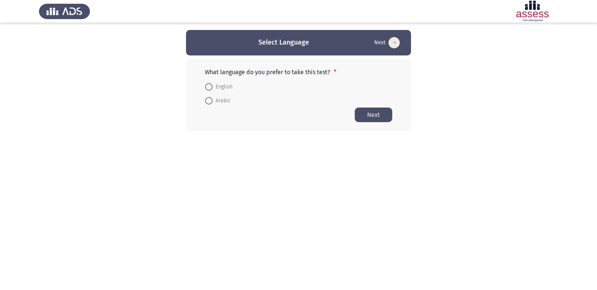
click at [210, 89] on span at bounding box center [209, 87] width 8 height 8
click at [210, 89] on input "English" at bounding box center [209, 87] width 8 height 8
radio input "true"
click at [375, 113] on button "Next" at bounding box center [374, 114] width 38 height 15
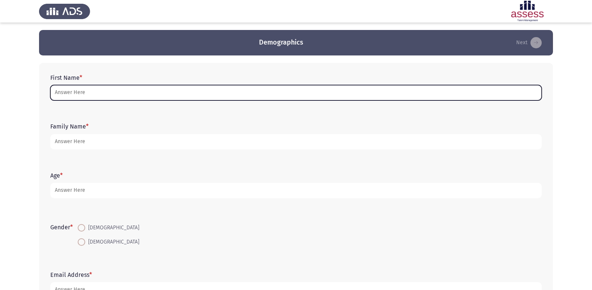
click at [168, 92] on input "First Name *" at bounding box center [295, 92] width 491 height 15
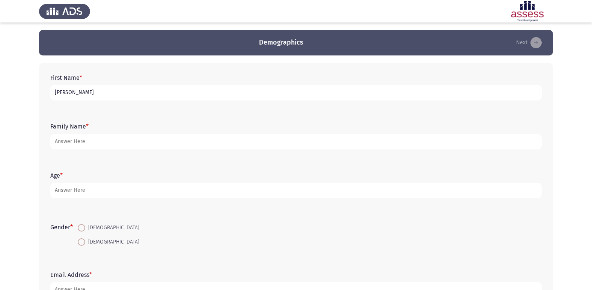
type input "[PERSON_NAME]"
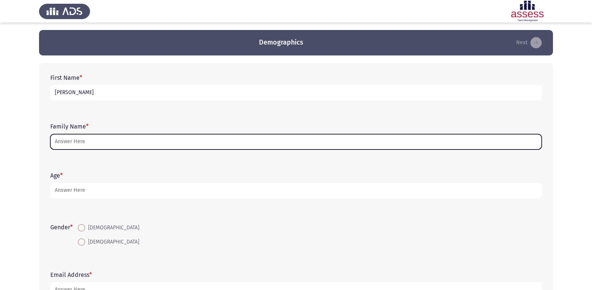
click at [214, 140] on input "Family Name *" at bounding box center [295, 141] width 491 height 15
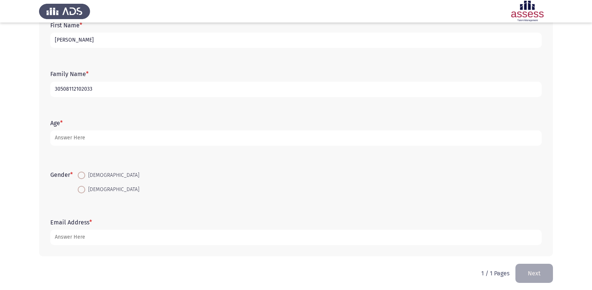
scroll to position [56, 0]
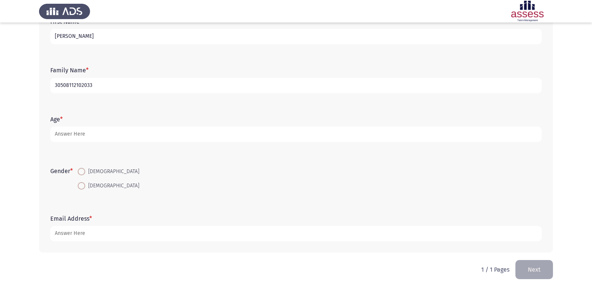
type input "30508112102033"
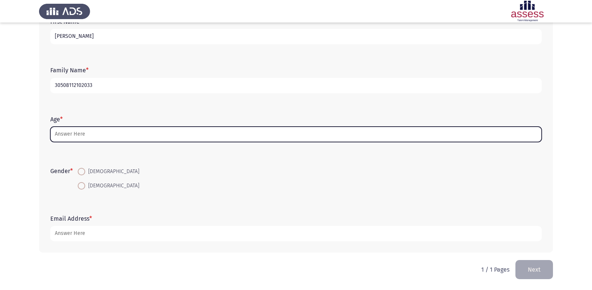
click at [151, 134] on input "Age *" at bounding box center [295, 134] width 491 height 15
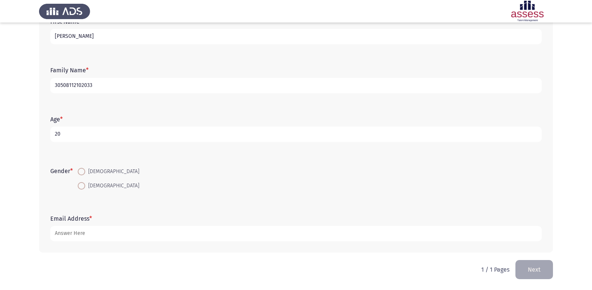
type input "20"
click at [84, 172] on span at bounding box center [82, 172] width 8 height 8
click at [84, 172] on input "[DEMOGRAPHIC_DATA]" at bounding box center [82, 172] width 8 height 8
radio input "true"
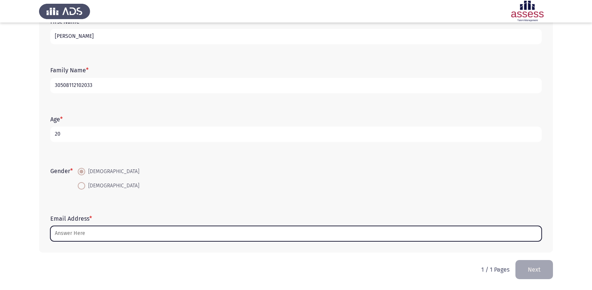
click at [108, 230] on input "Email Address *" at bounding box center [295, 233] width 491 height 15
type input "ش"
type input "A"
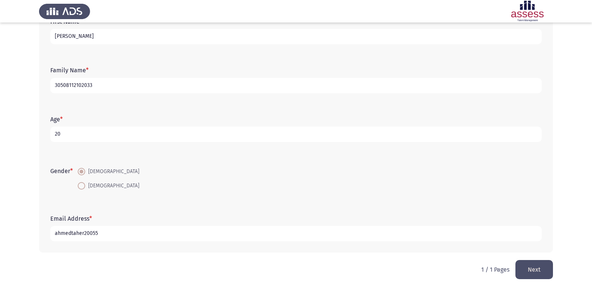
type input "ahmedtaher20055"
click at [535, 268] on button "Next" at bounding box center [534, 269] width 38 height 19
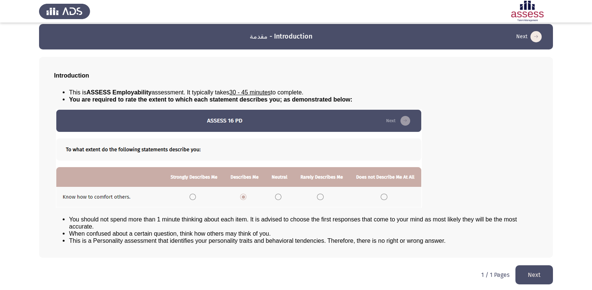
scroll to position [8, 0]
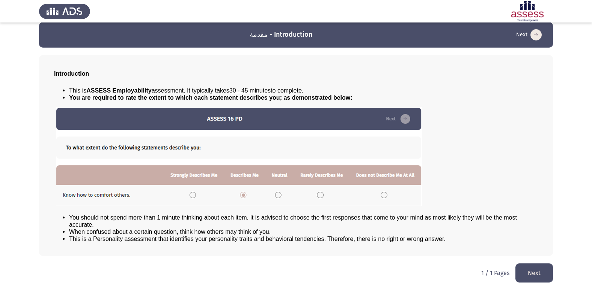
click at [527, 271] on button "Next" at bounding box center [534, 273] width 38 height 19
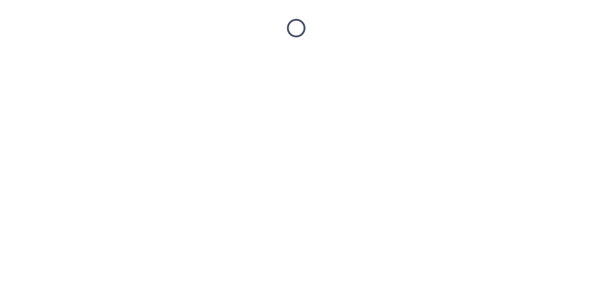
scroll to position [0, 0]
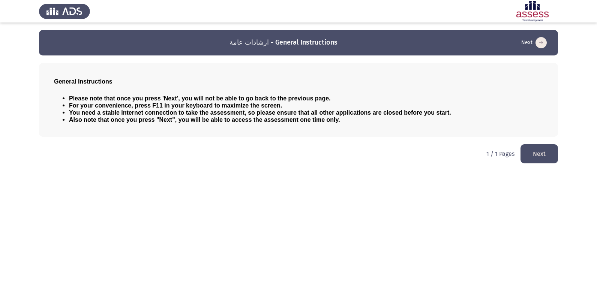
click at [530, 150] on button "Next" at bounding box center [540, 153] width 38 height 19
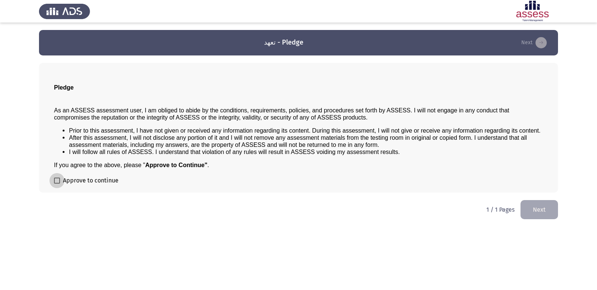
click at [54, 182] on span at bounding box center [57, 181] width 6 height 6
click at [57, 184] on input "Approve to continue" at bounding box center [57, 184] width 0 height 0
checkbox input "true"
click at [532, 209] on button "Next" at bounding box center [540, 209] width 38 height 19
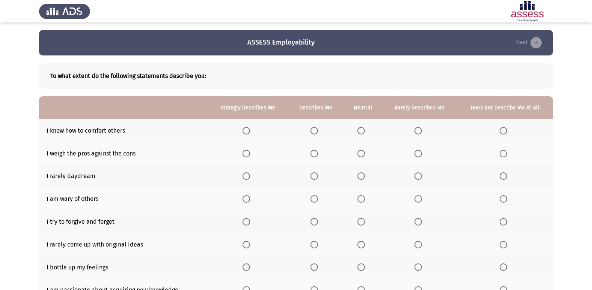
click at [247, 129] on span "Select an option" at bounding box center [246, 131] width 8 height 8
click at [247, 129] on input "Select an option" at bounding box center [246, 131] width 8 height 8
click at [504, 156] on span "Select an option" at bounding box center [503, 154] width 8 height 8
click at [504, 156] on input "Select an option" at bounding box center [503, 154] width 8 height 8
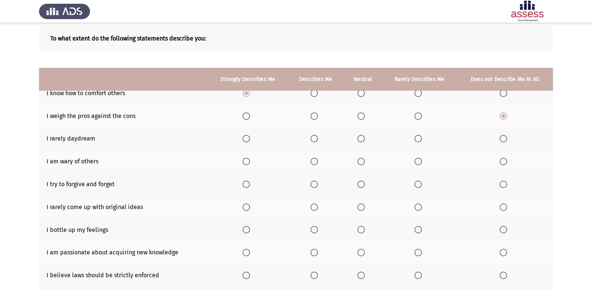
scroll to position [35, 0]
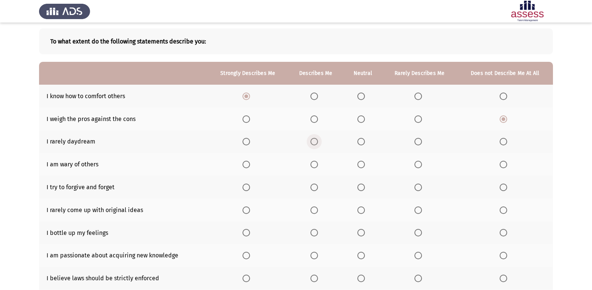
click at [314, 143] on span "Select an option" at bounding box center [314, 142] width 8 height 8
click at [314, 143] on input "Select an option" at bounding box center [314, 142] width 8 height 8
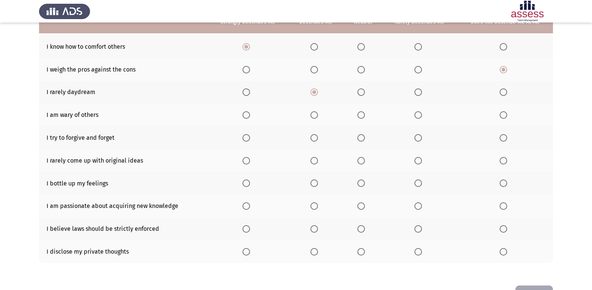
scroll to position [72, 0]
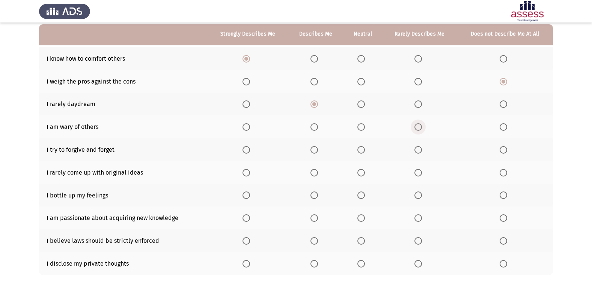
click at [421, 127] on span "Select an option" at bounding box center [418, 127] width 8 height 8
click at [421, 127] on input "Select an option" at bounding box center [418, 127] width 8 height 8
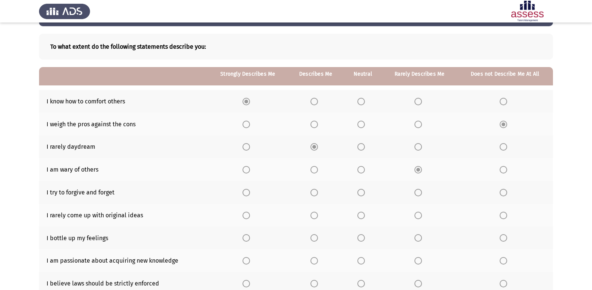
scroll to position [75, 0]
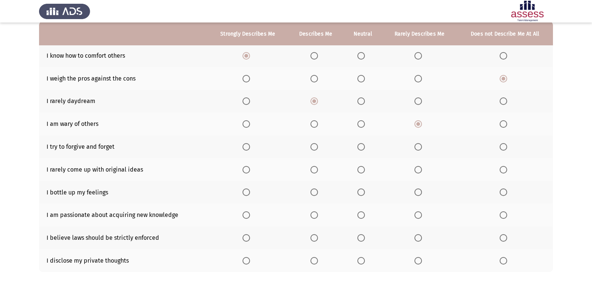
click at [313, 170] on span "Select an option" at bounding box center [314, 170] width 8 height 8
click at [313, 170] on input "Select an option" at bounding box center [314, 170] width 8 height 8
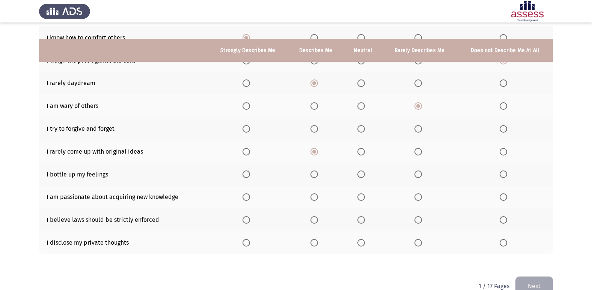
scroll to position [110, 0]
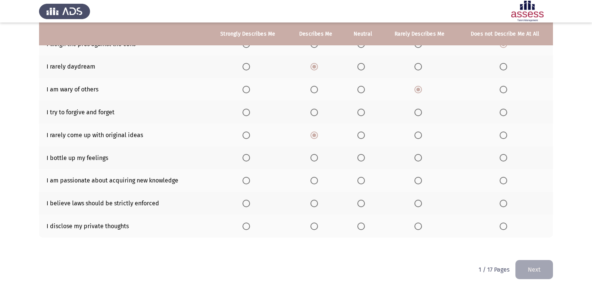
click at [505, 157] on span "Select an option" at bounding box center [503, 158] width 8 height 8
click at [505, 157] on input "Select an option" at bounding box center [503, 158] width 8 height 8
click at [313, 184] on span "Select an option" at bounding box center [314, 181] width 8 height 8
click at [313, 184] on input "Select an option" at bounding box center [314, 181] width 8 height 8
click at [313, 200] on span "Select an option" at bounding box center [314, 204] width 8 height 8
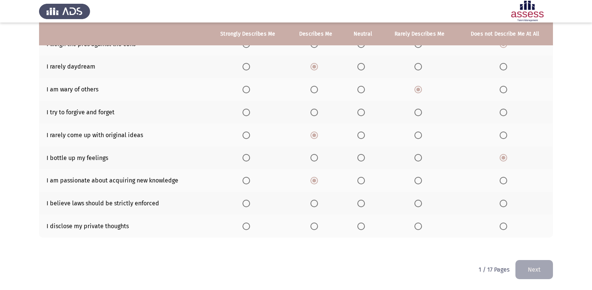
click at [313, 200] on input "Select an option" at bounding box center [314, 204] width 8 height 8
click at [312, 226] on span "Select an option" at bounding box center [314, 227] width 8 height 8
click at [312, 226] on input "Select an option" at bounding box center [314, 227] width 8 height 8
click at [529, 269] on button "Next" at bounding box center [534, 269] width 38 height 19
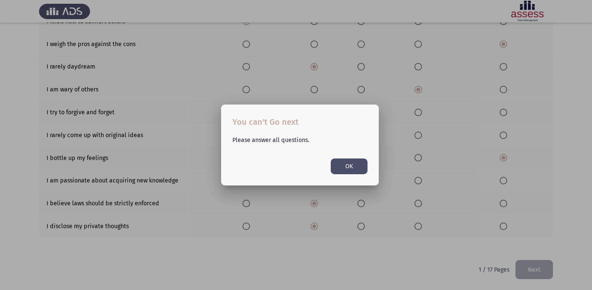
click at [313, 162] on div "Please answer all questions. OK" at bounding box center [299, 151] width 153 height 45
click at [365, 163] on button "OK" at bounding box center [349, 166] width 37 height 15
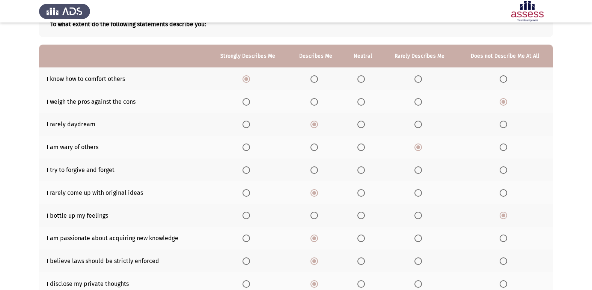
scroll to position [35, 0]
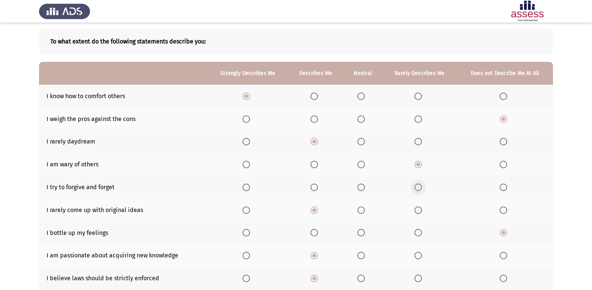
click at [420, 191] on span "Select an option" at bounding box center [418, 188] width 8 height 8
click at [420, 191] on input "Select an option" at bounding box center [418, 188] width 8 height 8
click at [361, 187] on span "Select an option" at bounding box center [361, 188] width 8 height 8
click at [361, 187] on input "Select an option" at bounding box center [361, 188] width 8 height 8
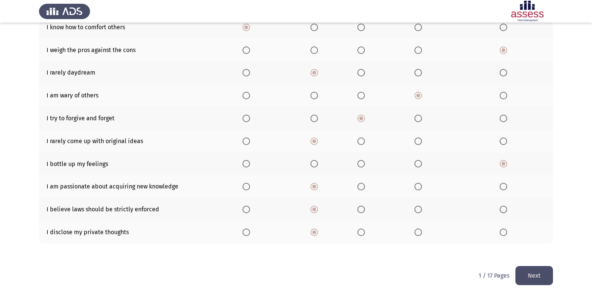
scroll to position [110, 0]
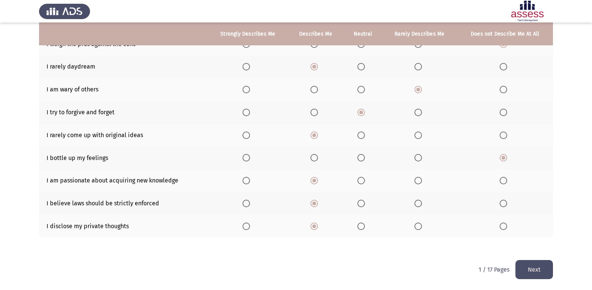
click at [518, 264] on button "Next" at bounding box center [534, 269] width 38 height 19
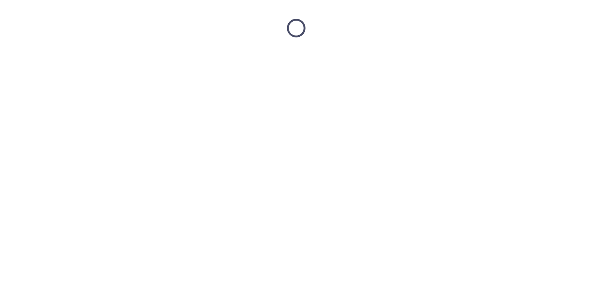
scroll to position [0, 0]
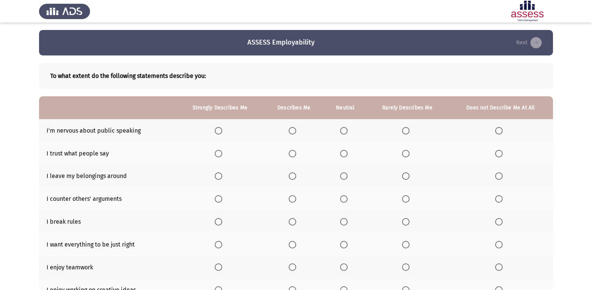
click at [498, 132] on span "Select an option" at bounding box center [499, 131] width 8 height 8
click at [498, 132] on input "Select an option" at bounding box center [499, 131] width 8 height 8
click at [344, 155] on span "Select an option" at bounding box center [344, 154] width 8 height 8
click at [344, 155] on input "Select an option" at bounding box center [344, 154] width 8 height 8
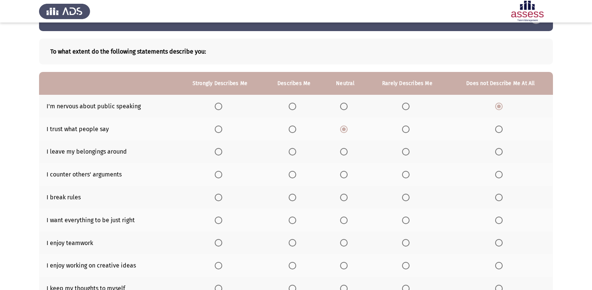
scroll to position [38, 0]
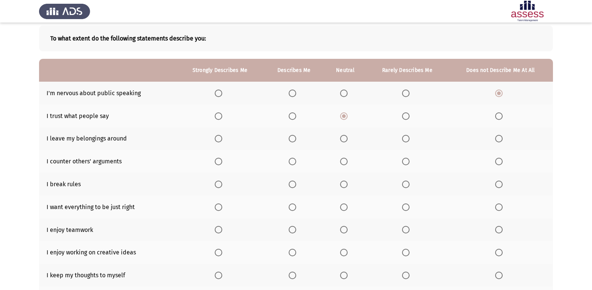
click at [293, 141] on span "Select an option" at bounding box center [293, 139] width 8 height 8
click at [293, 141] on input "Select an option" at bounding box center [293, 139] width 8 height 8
click at [294, 162] on span "Select an option" at bounding box center [293, 162] width 8 height 8
click at [294, 162] on input "Select an option" at bounding box center [293, 162] width 8 height 8
click at [498, 185] on span "Select an option" at bounding box center [499, 185] width 8 height 8
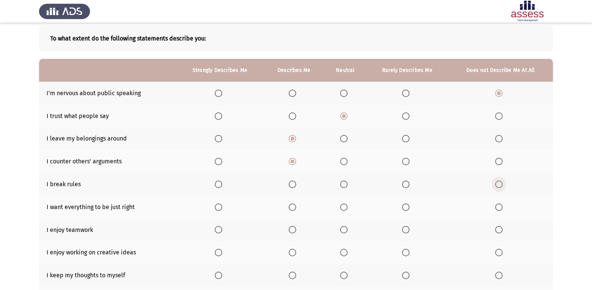
click at [498, 185] on input "Select an option" at bounding box center [499, 185] width 8 height 8
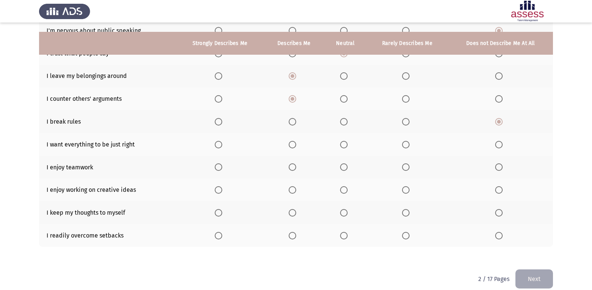
scroll to position [110, 0]
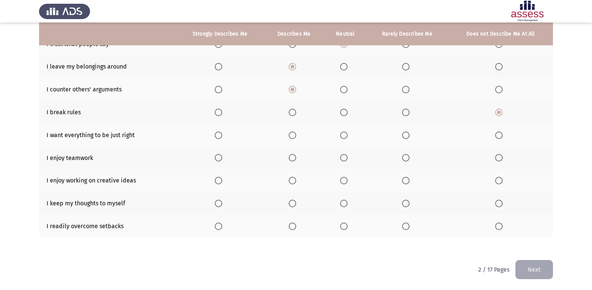
click at [296, 133] on span "Select an option" at bounding box center [293, 136] width 8 height 8
click at [296, 133] on input "Select an option" at bounding box center [293, 136] width 8 height 8
click at [219, 156] on span "Select an option" at bounding box center [219, 158] width 8 height 8
click at [219, 156] on input "Select an option" at bounding box center [219, 158] width 8 height 8
click at [222, 183] on span "Select an option" at bounding box center [219, 181] width 8 height 8
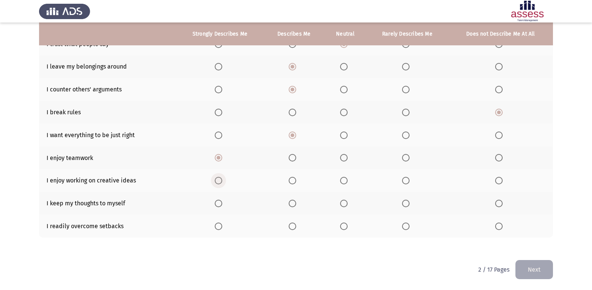
click at [222, 183] on input "Select an option" at bounding box center [219, 181] width 8 height 8
click at [404, 202] on span "Select an option" at bounding box center [406, 204] width 8 height 8
click at [404, 202] on input "Select an option" at bounding box center [406, 204] width 8 height 8
click at [222, 229] on span "Select an option" at bounding box center [219, 227] width 8 height 8
click at [222, 229] on input "Select an option" at bounding box center [219, 227] width 8 height 8
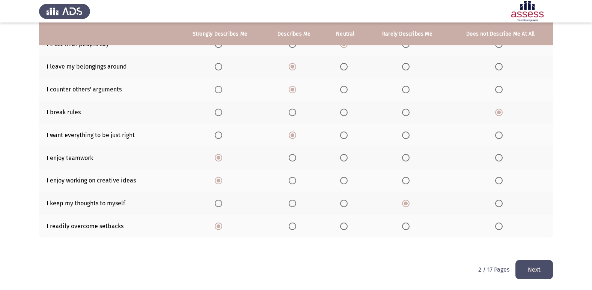
click at [519, 268] on button "Next" at bounding box center [534, 269] width 38 height 19
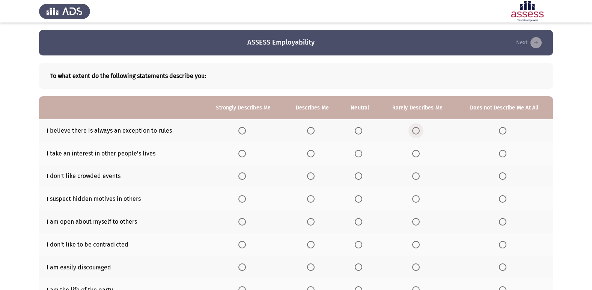
click at [417, 131] on span "Select an option" at bounding box center [416, 131] width 8 height 8
click at [417, 131] on input "Select an option" at bounding box center [416, 131] width 8 height 8
click at [238, 132] on span "Select an option" at bounding box center [242, 131] width 8 height 8
click at [238, 132] on input "Select an option" at bounding box center [242, 131] width 8 height 8
click at [309, 130] on span "Select an option" at bounding box center [311, 131] width 8 height 8
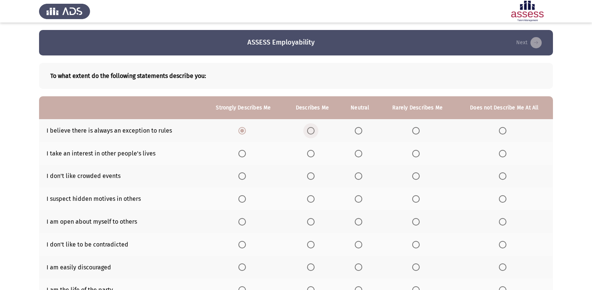
click at [309, 130] on input "Select an option" at bounding box center [311, 131] width 8 height 8
click at [310, 153] on span "Select an option" at bounding box center [311, 154] width 8 height 8
click at [310, 153] on input "Select an option" at bounding box center [311, 154] width 8 height 8
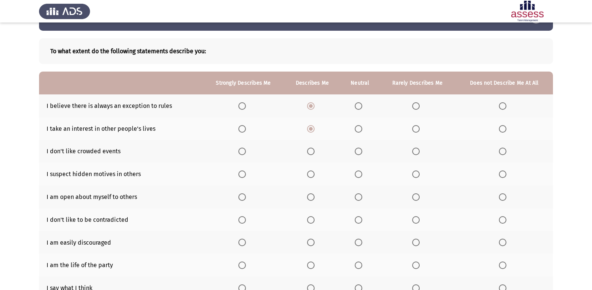
scroll to position [38, 0]
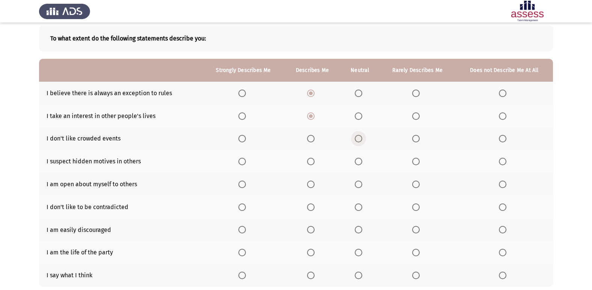
click at [356, 141] on span "Select an option" at bounding box center [359, 139] width 8 height 8
click at [356, 141] on input "Select an option" at bounding box center [359, 139] width 8 height 8
click at [418, 160] on span "Select an option" at bounding box center [416, 162] width 8 height 8
click at [418, 160] on input "Select an option" at bounding box center [416, 162] width 8 height 8
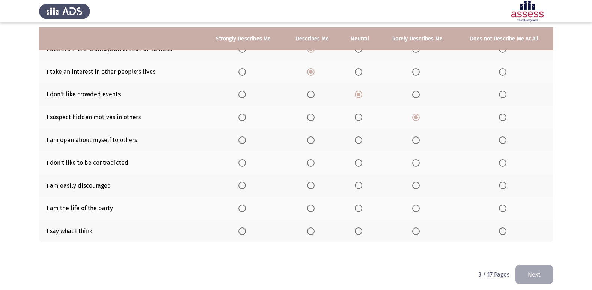
scroll to position [87, 0]
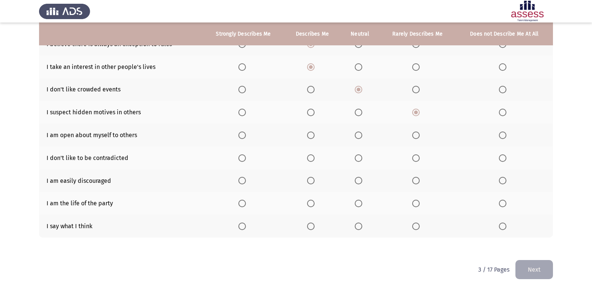
click at [312, 135] on span "Select an option" at bounding box center [311, 136] width 8 height 8
click at [312, 135] on input "Select an option" at bounding box center [311, 136] width 8 height 8
click at [357, 159] on span "Select an option" at bounding box center [359, 159] width 8 height 8
click at [357, 159] on input "Select an option" at bounding box center [359, 159] width 8 height 8
click at [312, 181] on span "Select an option" at bounding box center [311, 181] width 8 height 8
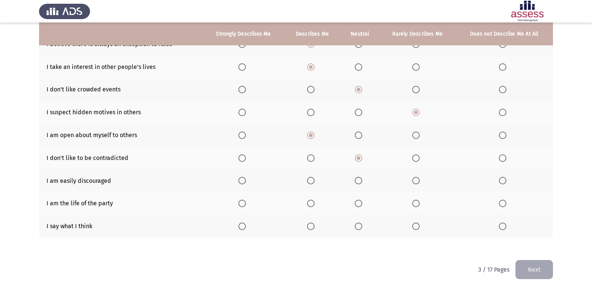
click at [312, 181] on input "Select an option" at bounding box center [311, 181] width 8 height 8
click at [312, 205] on span "Select an option" at bounding box center [311, 204] width 8 height 8
click at [312, 205] on input "Select an option" at bounding box center [311, 204] width 8 height 8
drag, startPoint x: 415, startPoint y: 222, endPoint x: 415, endPoint y: 227, distance: 4.5
click at [415, 224] on th at bounding box center [417, 226] width 76 height 23
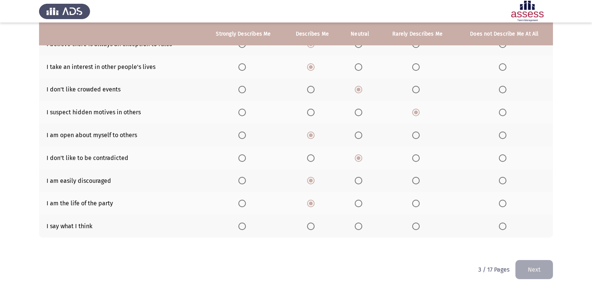
click at [415, 227] on span "Select an option" at bounding box center [416, 227] width 8 height 8
click at [415, 227] on input "Select an option" at bounding box center [416, 227] width 8 height 8
click at [532, 268] on button "Next" at bounding box center [534, 269] width 38 height 19
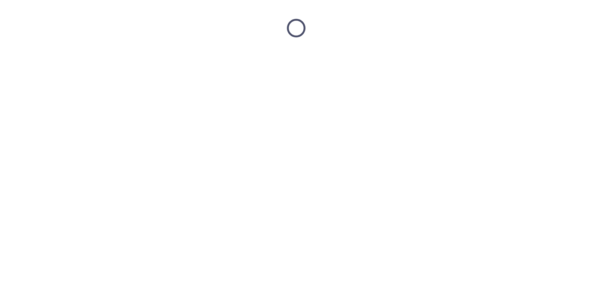
scroll to position [0, 0]
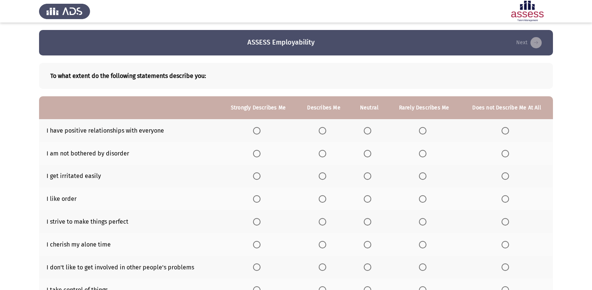
click at [261, 129] on label "Select an option" at bounding box center [258, 131] width 11 height 8
click at [260, 129] on input "Select an option" at bounding box center [257, 131] width 8 height 8
click at [369, 155] on span "Select an option" at bounding box center [368, 154] width 8 height 8
click at [369, 155] on input "Select an option" at bounding box center [368, 154] width 8 height 8
click at [255, 176] on span "Select an option" at bounding box center [257, 177] width 8 height 8
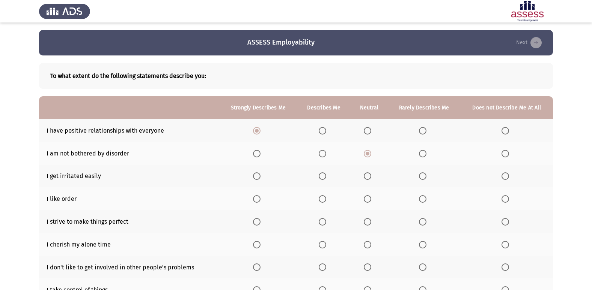
click at [255, 176] on input "Select an option" at bounding box center [257, 177] width 8 height 8
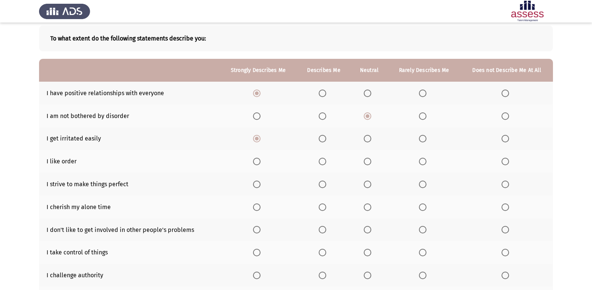
click at [322, 162] on span "Select an option" at bounding box center [323, 162] width 8 height 8
click at [322, 162] on input "Select an option" at bounding box center [323, 162] width 8 height 8
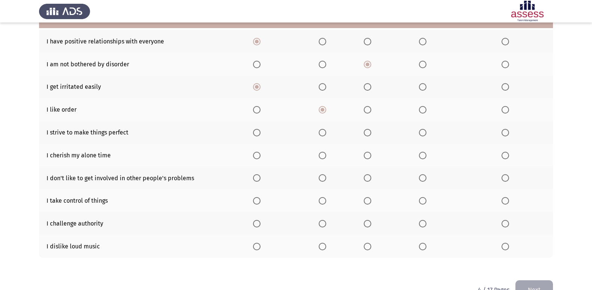
scroll to position [72, 0]
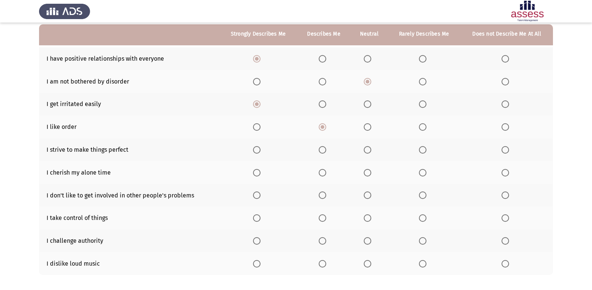
click at [504, 174] on span "Select an option" at bounding box center [505, 173] width 8 height 8
click at [504, 174] on input "Select an option" at bounding box center [505, 173] width 8 height 8
click at [323, 152] on span "Select an option" at bounding box center [323, 150] width 8 height 8
click at [323, 152] on input "Select an option" at bounding box center [323, 150] width 8 height 8
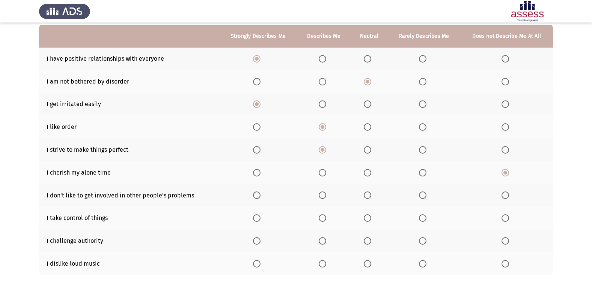
scroll to position [110, 0]
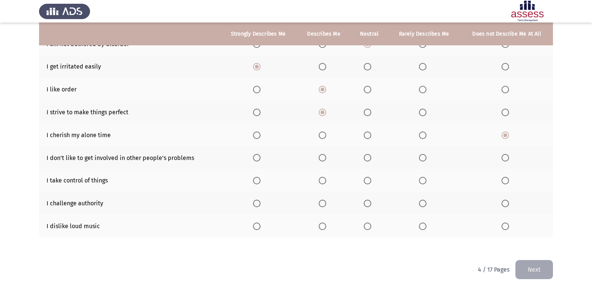
click at [367, 159] on span "Select an option" at bounding box center [368, 158] width 8 height 8
click at [367, 159] on input "Select an option" at bounding box center [368, 158] width 8 height 8
click at [259, 181] on span "Select an option" at bounding box center [257, 181] width 8 height 8
click at [259, 181] on input "Select an option" at bounding box center [257, 181] width 8 height 8
click at [321, 226] on span "Select an option" at bounding box center [323, 227] width 8 height 8
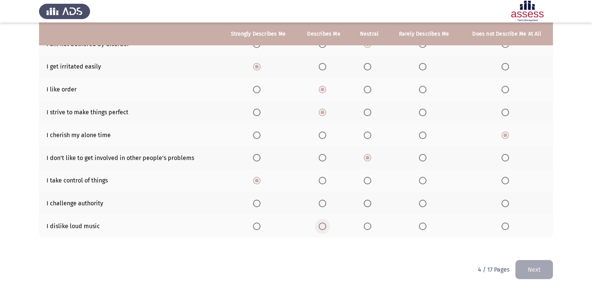
click at [321, 226] on input "Select an option" at bounding box center [323, 227] width 8 height 8
click at [323, 204] on span "Select an option" at bounding box center [323, 204] width 8 height 8
click at [323, 204] on input "Select an option" at bounding box center [323, 204] width 8 height 8
click at [524, 265] on button "Next" at bounding box center [534, 269] width 38 height 19
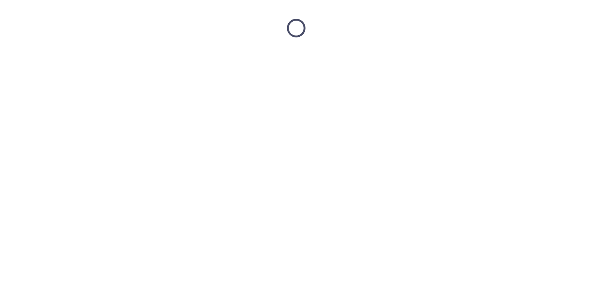
scroll to position [0, 0]
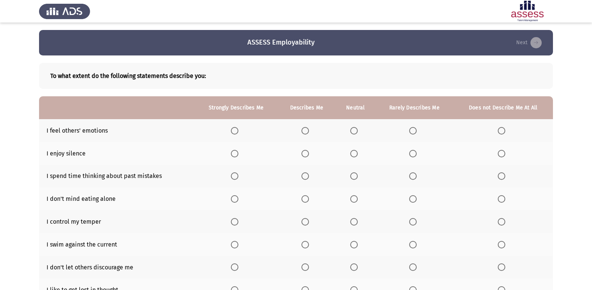
click at [357, 129] on span "Select an option" at bounding box center [354, 131] width 8 height 8
click at [357, 129] on input "Select an option" at bounding box center [354, 131] width 8 height 8
click at [304, 151] on span "Select an option" at bounding box center [305, 154] width 8 height 8
click at [304, 151] on input "Select an option" at bounding box center [305, 154] width 8 height 8
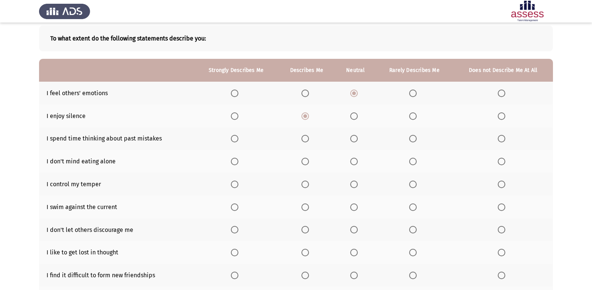
click at [307, 139] on span "Select an option" at bounding box center [305, 139] width 8 height 8
click at [307, 139] on input "Select an option" at bounding box center [305, 139] width 8 height 8
click at [502, 161] on span "Select an option" at bounding box center [502, 162] width 8 height 8
click at [502, 161] on input "Select an option" at bounding box center [502, 162] width 8 height 8
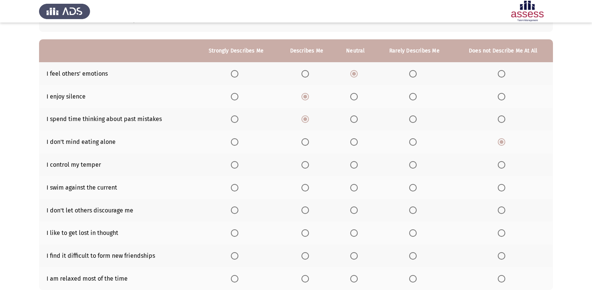
scroll to position [75, 0]
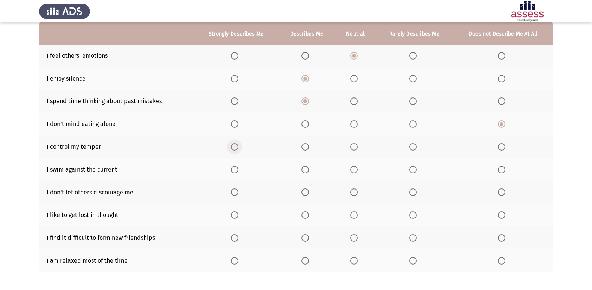
click at [237, 147] on span "Select an option" at bounding box center [235, 147] width 8 height 8
click at [237, 147] on input "Select an option" at bounding box center [235, 147] width 8 height 8
click at [307, 170] on span "Select an option" at bounding box center [305, 170] width 8 height 8
click at [307, 170] on input "Select an option" at bounding box center [305, 170] width 8 height 8
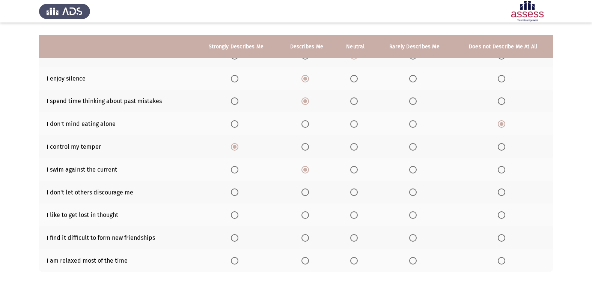
scroll to position [110, 0]
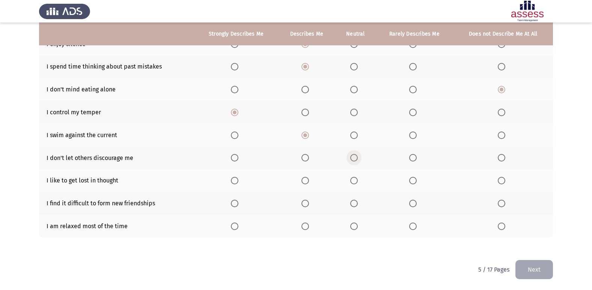
click at [356, 160] on span "Select an option" at bounding box center [354, 158] width 8 height 8
click at [356, 160] on input "Select an option" at bounding box center [354, 158] width 8 height 8
click at [303, 182] on span "Select an option" at bounding box center [305, 181] width 8 height 8
click at [303, 182] on input "Select an option" at bounding box center [305, 181] width 8 height 8
click at [505, 202] on span "Select an option" at bounding box center [502, 204] width 8 height 8
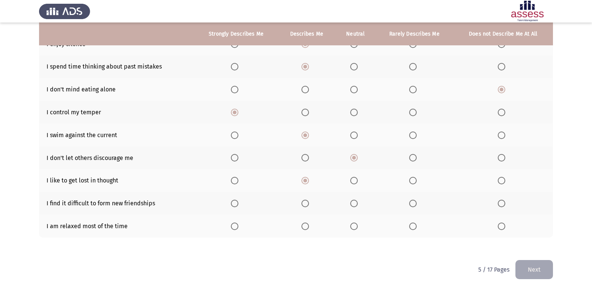
click at [505, 202] on input "Select an option" at bounding box center [502, 204] width 8 height 8
click at [238, 226] on span "Select an option" at bounding box center [235, 227] width 8 height 8
click at [238, 226] on input "Select an option" at bounding box center [235, 227] width 8 height 8
click at [542, 266] on button "Next" at bounding box center [534, 269] width 38 height 19
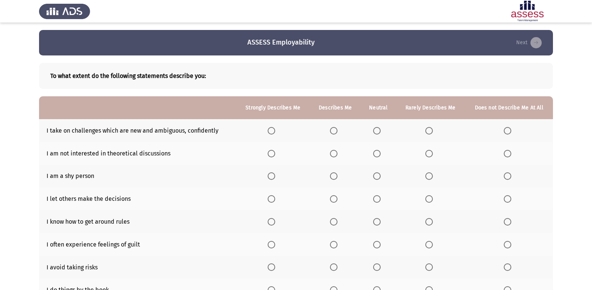
click at [333, 134] on span "Select an option" at bounding box center [334, 131] width 8 height 8
click at [333, 134] on input "Select an option" at bounding box center [334, 131] width 8 height 8
click at [376, 155] on span "Select an option" at bounding box center [377, 154] width 8 height 8
click at [376, 155] on input "Select an option" at bounding box center [377, 154] width 8 height 8
click at [506, 177] on span "Select an option" at bounding box center [508, 177] width 8 height 8
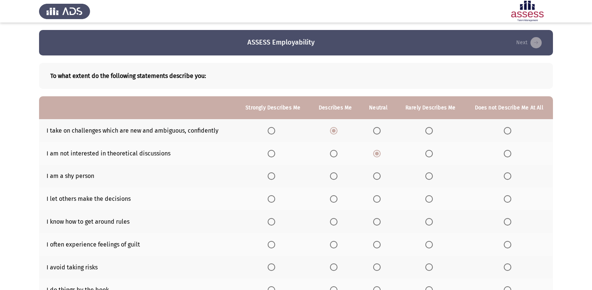
click at [506, 177] on input "Select an option" at bounding box center [508, 177] width 8 height 8
click at [333, 200] on span "Select an option" at bounding box center [334, 200] width 8 height 8
click at [333, 200] on input "Select an option" at bounding box center [334, 200] width 8 height 8
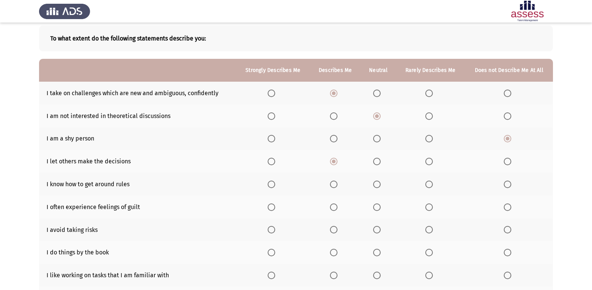
click at [335, 188] on span "Select an option" at bounding box center [334, 185] width 8 height 8
click at [335, 188] on input "Select an option" at bounding box center [334, 185] width 8 height 8
click at [273, 206] on span "Select an option" at bounding box center [272, 208] width 8 height 8
click at [273, 206] on input "Select an option" at bounding box center [272, 208] width 8 height 8
click at [335, 209] on span "Select an option" at bounding box center [334, 208] width 8 height 8
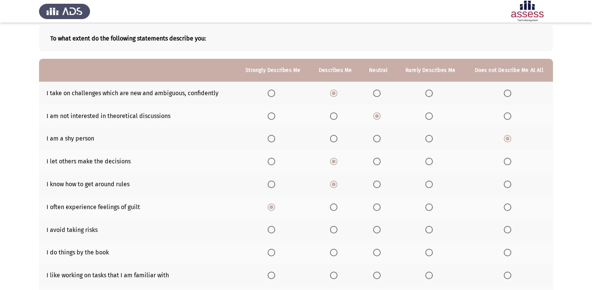
click at [335, 209] on input "Select an option" at bounding box center [334, 208] width 8 height 8
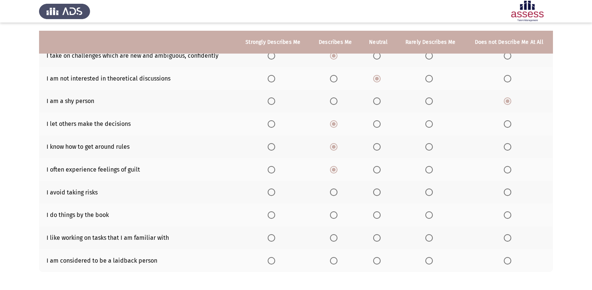
scroll to position [110, 0]
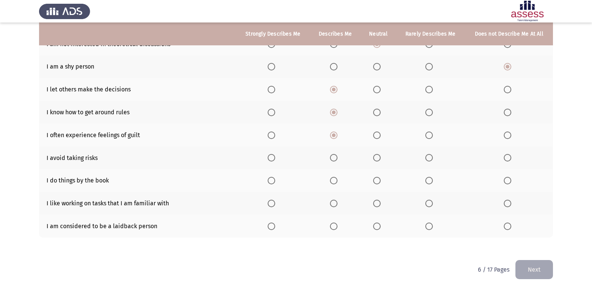
click at [271, 158] on span "Select an option" at bounding box center [271, 158] width 0 height 0
click at [273, 158] on input "Select an option" at bounding box center [272, 158] width 8 height 8
click at [337, 158] on span "Select an option" at bounding box center [334, 158] width 8 height 8
click at [337, 158] on input "Select an option" at bounding box center [334, 158] width 8 height 8
click at [275, 180] on span "Select an option" at bounding box center [272, 181] width 8 height 8
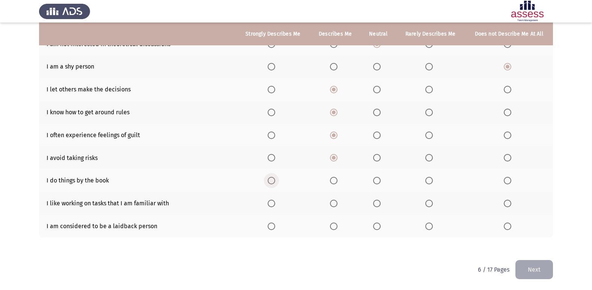
click at [275, 180] on input "Select an option" at bounding box center [272, 181] width 8 height 8
click at [271, 200] on span "Select an option" at bounding box center [272, 204] width 8 height 8
click at [271, 200] on input "Select an option" at bounding box center [272, 204] width 8 height 8
click at [333, 226] on span "Select an option" at bounding box center [334, 227] width 8 height 8
click at [333, 226] on input "Select an option" at bounding box center [334, 227] width 8 height 8
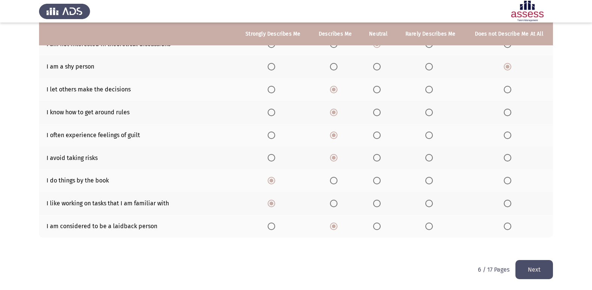
click at [533, 271] on button "Next" at bounding box center [534, 269] width 38 height 19
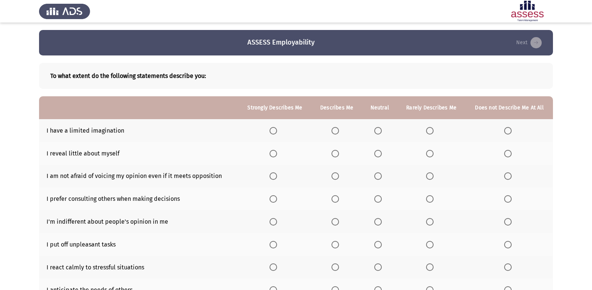
click at [338, 129] on span "Select an option" at bounding box center [335, 131] width 8 height 8
click at [338, 129] on input "Select an option" at bounding box center [335, 131] width 8 height 8
click at [376, 153] on span "Select an option" at bounding box center [378, 154] width 8 height 8
click at [376, 153] on input "Select an option" at bounding box center [378, 154] width 8 height 8
click at [337, 177] on span "Select an option" at bounding box center [335, 177] width 8 height 8
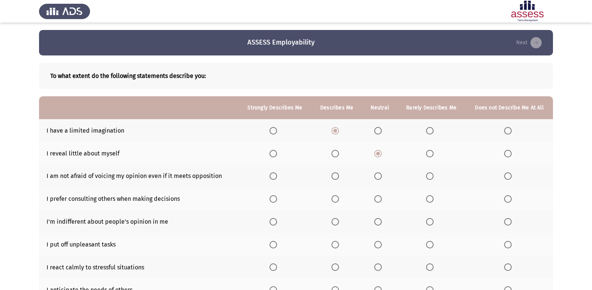
click at [337, 177] on input "Select an option" at bounding box center [335, 177] width 8 height 8
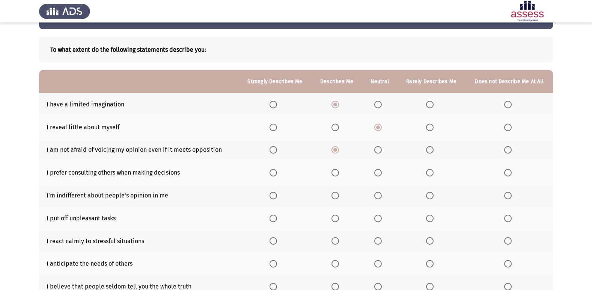
scroll to position [38, 0]
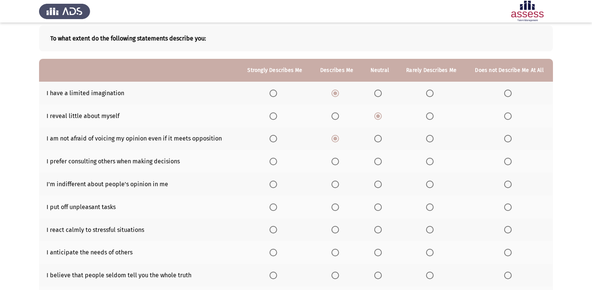
click at [275, 158] on span "Select an option" at bounding box center [273, 162] width 8 height 8
click at [275, 158] on input "Select an option" at bounding box center [273, 162] width 8 height 8
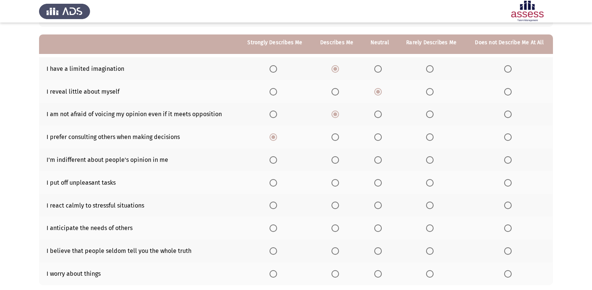
scroll to position [75, 0]
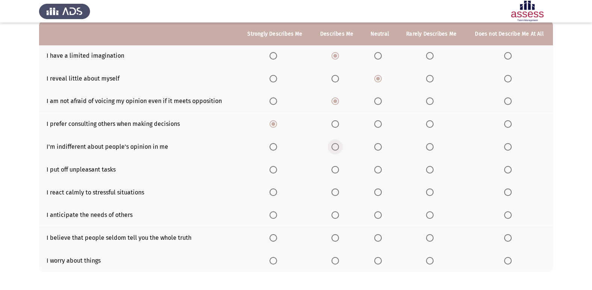
click at [337, 149] on span "Select an option" at bounding box center [335, 147] width 8 height 8
click at [337, 149] on input "Select an option" at bounding box center [335, 147] width 8 height 8
click at [335, 170] on span "Select an option" at bounding box center [335, 170] width 0 height 0
click at [336, 170] on input "Select an option" at bounding box center [335, 170] width 8 height 8
click at [276, 190] on span "Select an option" at bounding box center [273, 193] width 8 height 8
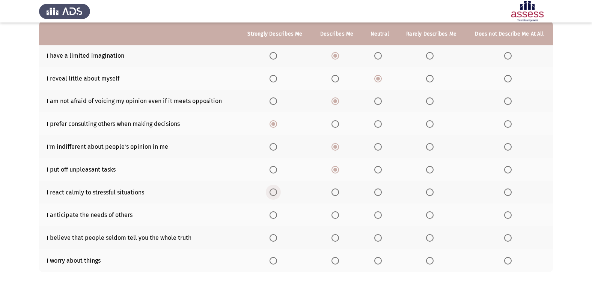
click at [276, 190] on input "Select an option" at bounding box center [273, 193] width 8 height 8
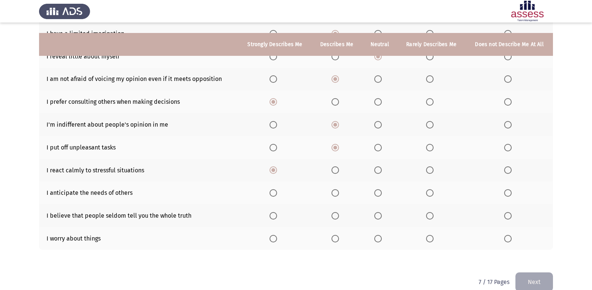
scroll to position [110, 0]
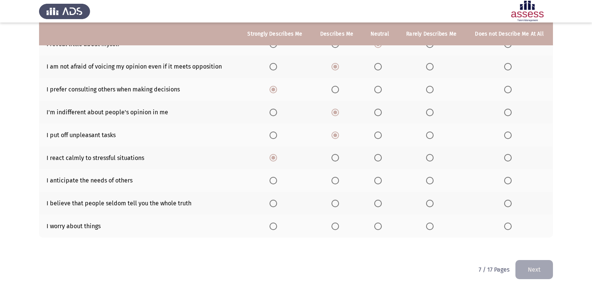
click at [336, 183] on span "Select an option" at bounding box center [335, 181] width 8 height 8
click at [336, 183] on input "Select an option" at bounding box center [335, 181] width 8 height 8
click at [337, 206] on span "Select an option" at bounding box center [335, 204] width 8 height 8
click at [337, 206] on input "Select an option" at bounding box center [335, 204] width 8 height 8
click at [381, 229] on span "Select an option" at bounding box center [378, 227] width 8 height 8
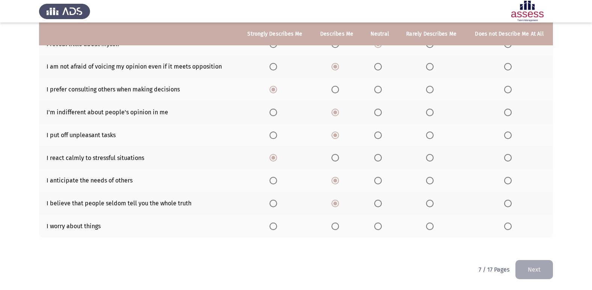
click at [381, 229] on input "Select an option" at bounding box center [378, 227] width 8 height 8
click at [521, 267] on button "Next" at bounding box center [534, 269] width 38 height 19
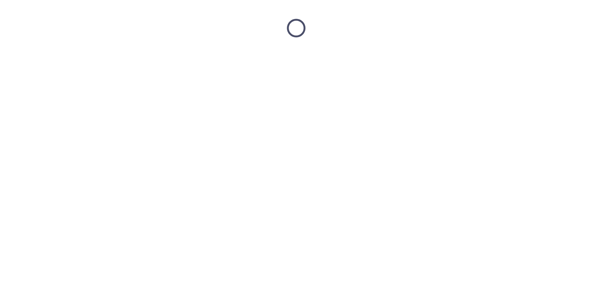
scroll to position [0, 0]
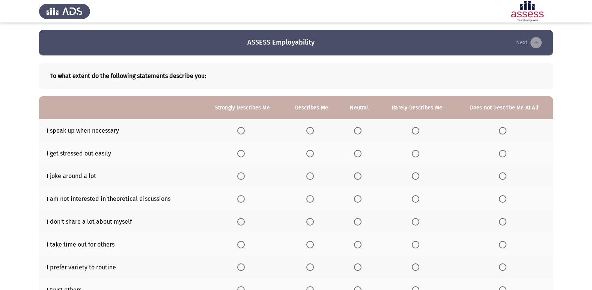
click at [310, 131] on span "Select an option" at bounding box center [310, 131] width 0 height 0
click at [310, 131] on input "Select an option" at bounding box center [310, 131] width 8 height 8
click at [504, 154] on span "Select an option" at bounding box center [503, 154] width 8 height 8
click at [504, 154] on input "Select an option" at bounding box center [503, 154] width 8 height 8
click at [414, 156] on span "Select an option" at bounding box center [416, 154] width 8 height 8
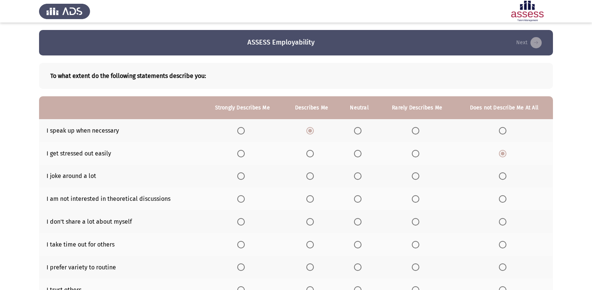
click at [414, 156] on input "Select an option" at bounding box center [416, 154] width 8 height 8
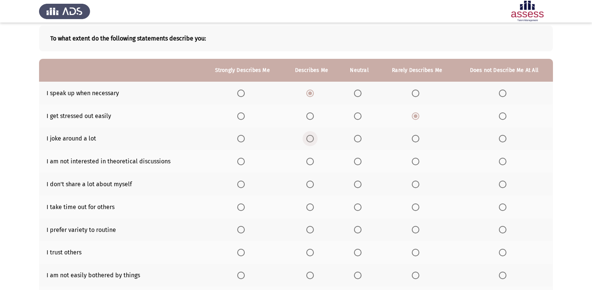
click at [312, 136] on span "Select an option" at bounding box center [310, 139] width 8 height 8
click at [312, 136] on input "Select an option" at bounding box center [310, 139] width 8 height 8
click at [309, 162] on span "Select an option" at bounding box center [310, 162] width 8 height 8
click at [309, 162] on input "Select an option" at bounding box center [310, 162] width 8 height 8
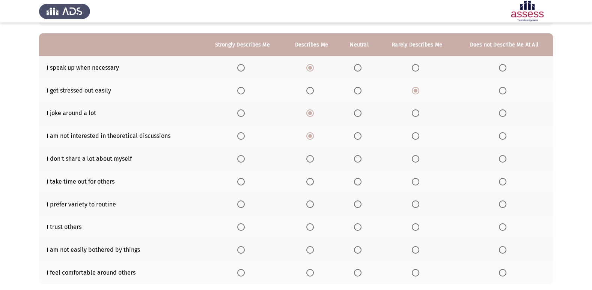
scroll to position [75, 0]
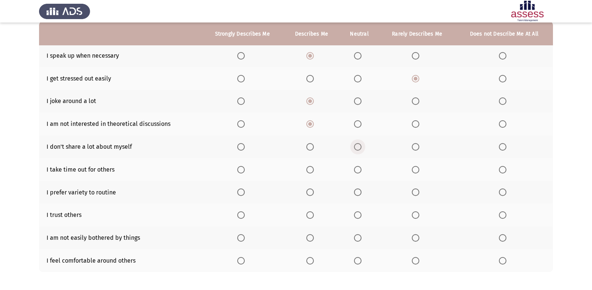
click at [355, 149] on span "Select an option" at bounding box center [358, 147] width 8 height 8
click at [355, 149] on input "Select an option" at bounding box center [358, 147] width 8 height 8
click at [311, 170] on span "Select an option" at bounding box center [310, 170] width 8 height 8
click at [311, 170] on input "Select an option" at bounding box center [310, 170] width 8 height 8
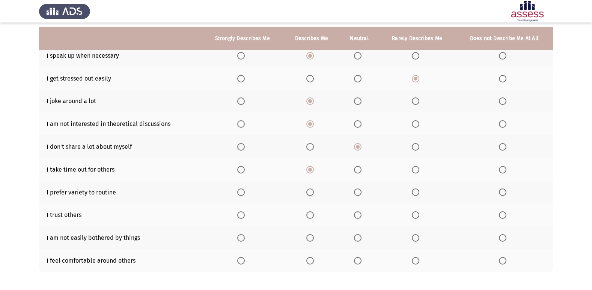
scroll to position [110, 0]
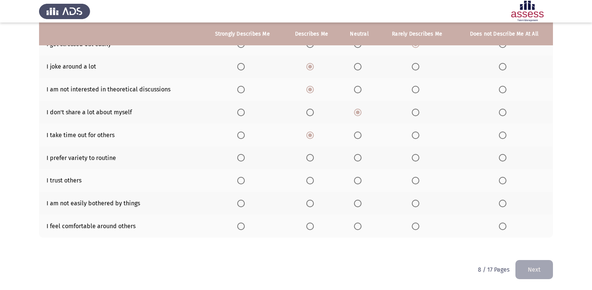
click at [309, 160] on span "Select an option" at bounding box center [310, 158] width 8 height 8
click at [309, 160] on input "Select an option" at bounding box center [310, 158] width 8 height 8
click at [357, 184] on span "Select an option" at bounding box center [358, 181] width 8 height 8
click at [357, 184] on input "Select an option" at bounding box center [358, 181] width 8 height 8
click at [311, 201] on span "Select an option" at bounding box center [310, 204] width 8 height 8
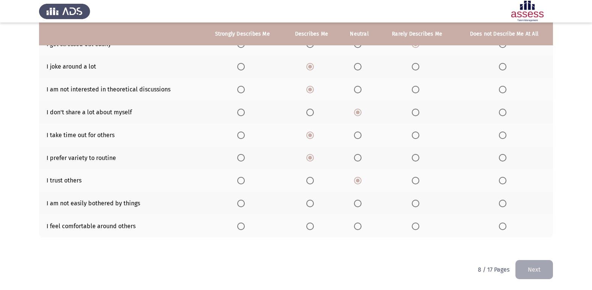
click at [311, 201] on input "Select an option" at bounding box center [310, 204] width 8 height 8
click at [309, 225] on span "Select an option" at bounding box center [310, 227] width 8 height 8
click at [309, 225] on input "Select an option" at bounding box center [310, 227] width 8 height 8
click at [541, 268] on button "Next" at bounding box center [534, 269] width 38 height 19
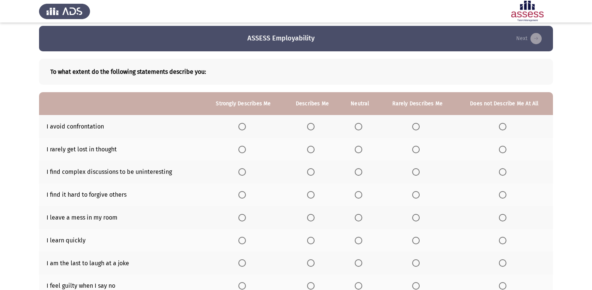
scroll to position [0, 0]
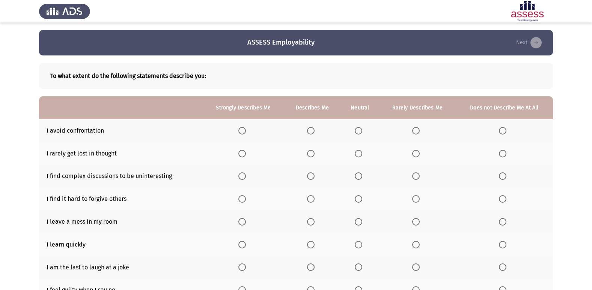
click at [309, 134] on span "Select an option" at bounding box center [311, 131] width 8 height 8
click at [309, 134] on input "Select an option" at bounding box center [311, 131] width 8 height 8
click at [309, 157] on span "Select an option" at bounding box center [311, 154] width 8 height 8
click at [309, 157] on input "Select an option" at bounding box center [311, 154] width 8 height 8
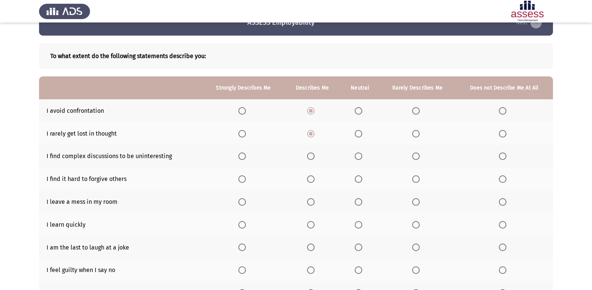
scroll to position [38, 0]
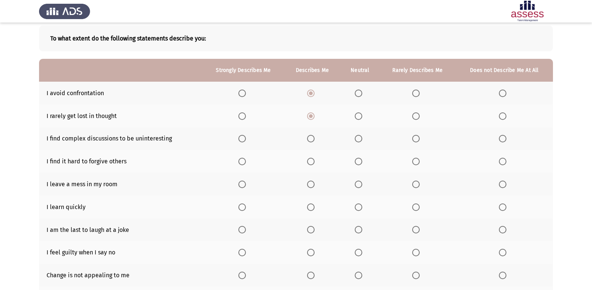
click at [417, 140] on span "Select an option" at bounding box center [416, 139] width 8 height 8
click at [417, 140] on input "Select an option" at bounding box center [416, 139] width 8 height 8
click at [361, 137] on span "Select an option" at bounding box center [359, 139] width 8 height 8
click at [361, 137] on input "Select an option" at bounding box center [359, 139] width 8 height 8
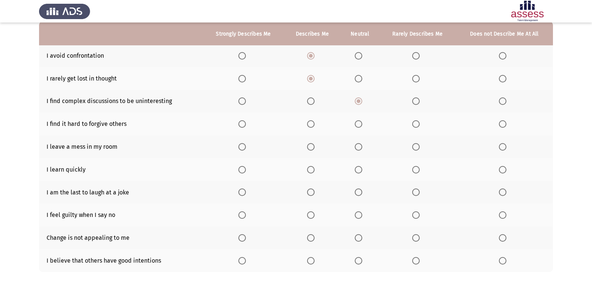
click at [312, 125] on span "Select an option" at bounding box center [311, 124] width 8 height 8
click at [312, 125] on input "Select an option" at bounding box center [311, 124] width 8 height 8
click at [314, 148] on span "Select an option" at bounding box center [311, 147] width 8 height 8
click at [314, 148] on input "Select an option" at bounding box center [311, 147] width 8 height 8
click at [313, 172] on span "Select an option" at bounding box center [311, 170] width 8 height 8
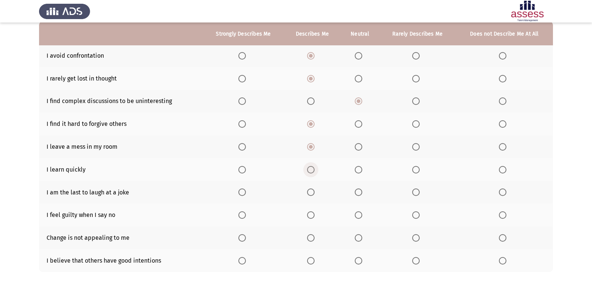
click at [313, 172] on input "Select an option" at bounding box center [311, 170] width 8 height 8
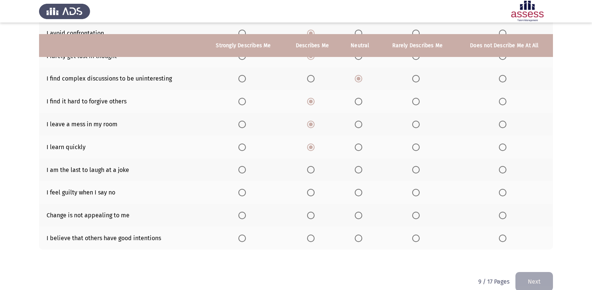
scroll to position [110, 0]
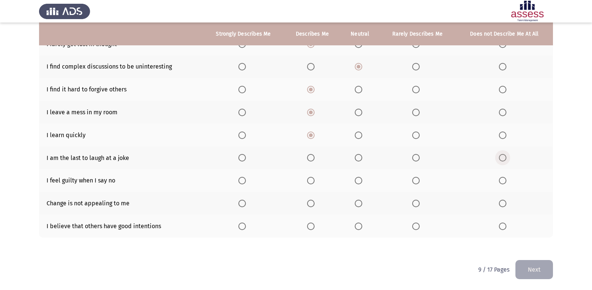
click at [504, 162] on span "Select an option" at bounding box center [503, 158] width 8 height 8
click at [504, 162] on input "Select an option" at bounding box center [503, 158] width 8 height 8
click at [314, 181] on span "Select an option" at bounding box center [311, 181] width 8 height 8
click at [314, 181] on input "Select an option" at bounding box center [311, 181] width 8 height 8
click at [359, 181] on span "Select an option" at bounding box center [359, 181] width 8 height 8
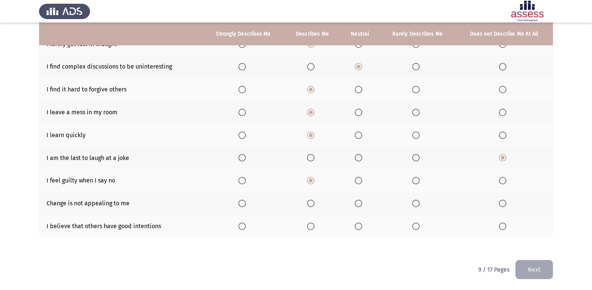
click at [359, 181] on input "Select an option" at bounding box center [359, 181] width 8 height 8
click at [311, 204] on span "Select an option" at bounding box center [311, 204] width 0 height 0
click at [311, 203] on input "Select an option" at bounding box center [311, 204] width 8 height 8
click at [309, 227] on span "Select an option" at bounding box center [311, 227] width 8 height 8
click at [309, 227] on input "Select an option" at bounding box center [311, 227] width 8 height 8
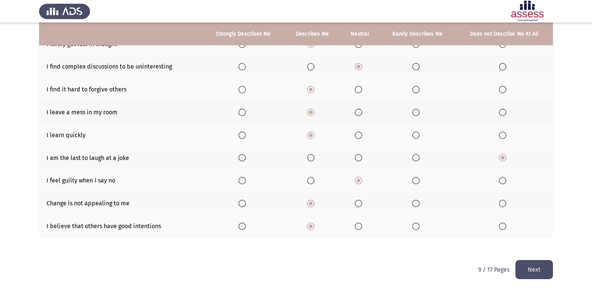
click at [535, 274] on button "Next" at bounding box center [534, 269] width 38 height 19
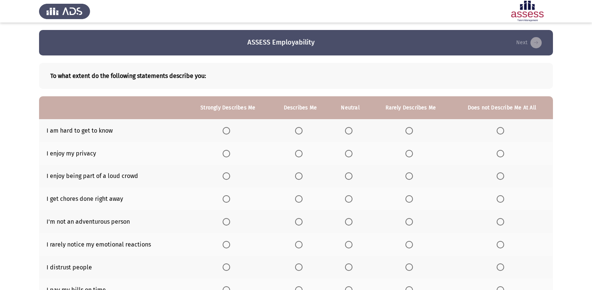
click at [226, 133] on span "Select an option" at bounding box center [227, 131] width 8 height 8
click at [226, 133] on input "Select an option" at bounding box center [227, 131] width 8 height 8
click at [349, 155] on span "Select an option" at bounding box center [349, 154] width 8 height 8
click at [349, 155] on input "Select an option" at bounding box center [349, 154] width 8 height 8
click at [406, 176] on span "Select an option" at bounding box center [409, 177] width 8 height 8
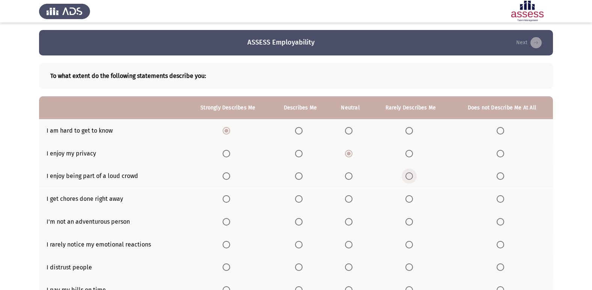
click at [406, 176] on input "Select an option" at bounding box center [409, 177] width 8 height 8
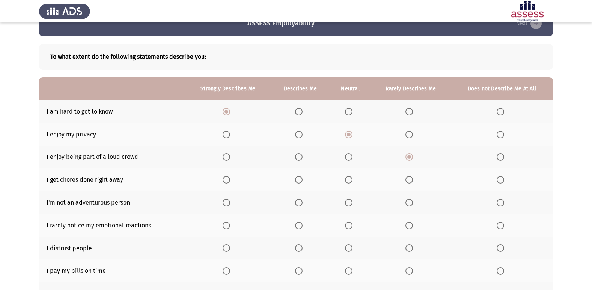
scroll to position [38, 0]
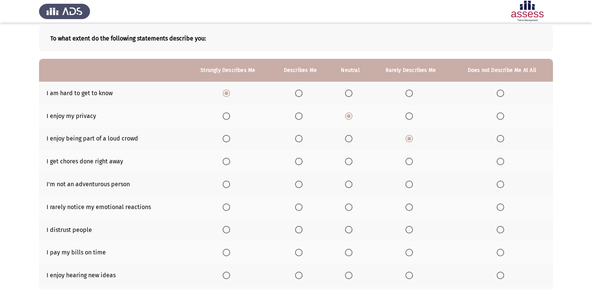
click at [300, 162] on span "Select an option" at bounding box center [299, 162] width 8 height 8
click at [300, 162] on input "Select an option" at bounding box center [299, 162] width 8 height 8
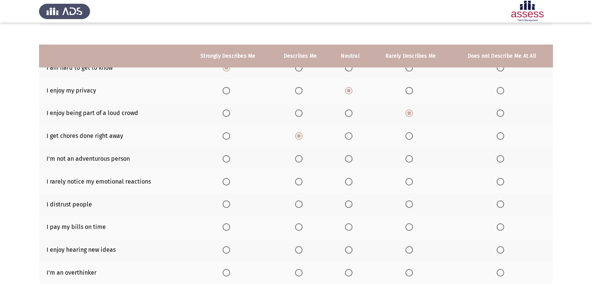
scroll to position [110, 0]
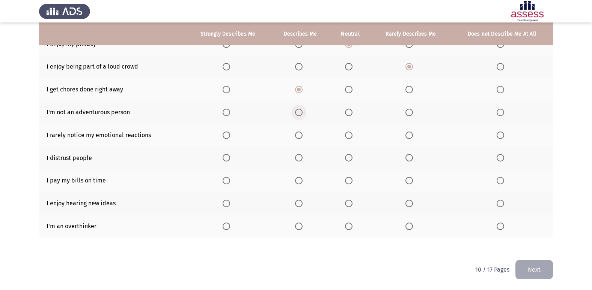
click at [297, 114] on span "Select an option" at bounding box center [299, 113] width 8 height 8
click at [297, 114] on input "Select an option" at bounding box center [299, 113] width 8 height 8
click at [349, 139] on th at bounding box center [349, 135] width 41 height 23
click at [347, 134] on span "Select an option" at bounding box center [349, 136] width 8 height 8
click at [347, 134] on input "Select an option" at bounding box center [349, 136] width 8 height 8
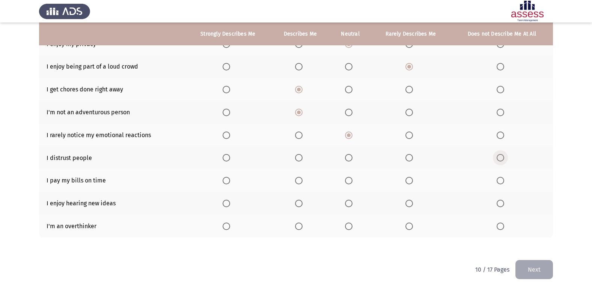
click at [500, 158] on span "Select an option" at bounding box center [500, 158] width 0 height 0
click at [500, 158] on input "Select an option" at bounding box center [500, 158] width 8 height 8
click at [298, 179] on span "Select an option" at bounding box center [299, 181] width 8 height 8
click at [298, 179] on input "Select an option" at bounding box center [299, 181] width 8 height 8
click at [301, 203] on span "Select an option" at bounding box center [299, 204] width 8 height 8
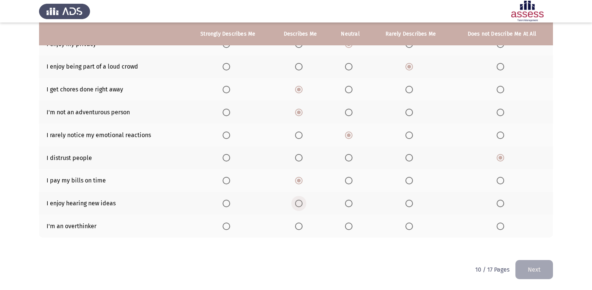
click at [301, 203] on input "Select an option" at bounding box center [299, 204] width 8 height 8
click at [299, 226] on span "Select an option" at bounding box center [299, 227] width 8 height 8
click at [299, 226] on input "Select an option" at bounding box center [299, 227] width 8 height 8
click at [532, 272] on button "Next" at bounding box center [534, 269] width 38 height 19
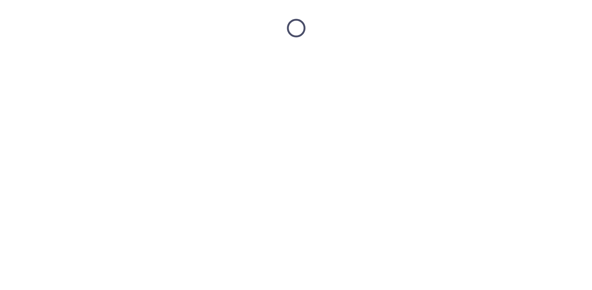
scroll to position [0, 0]
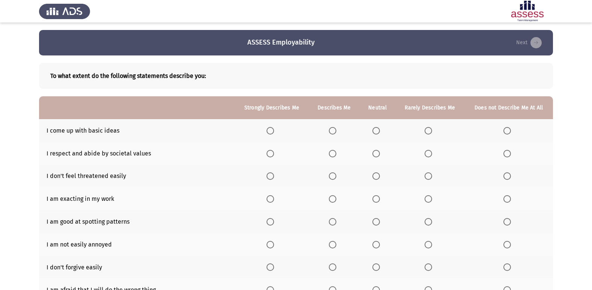
click at [269, 132] on span "Select an option" at bounding box center [270, 131] width 8 height 8
click at [269, 132] on input "Select an option" at bounding box center [270, 131] width 8 height 8
click at [331, 154] on span "Select an option" at bounding box center [333, 154] width 8 height 8
click at [331, 154] on input "Select an option" at bounding box center [333, 154] width 8 height 8
click at [332, 177] on span "Select an option" at bounding box center [333, 177] width 8 height 8
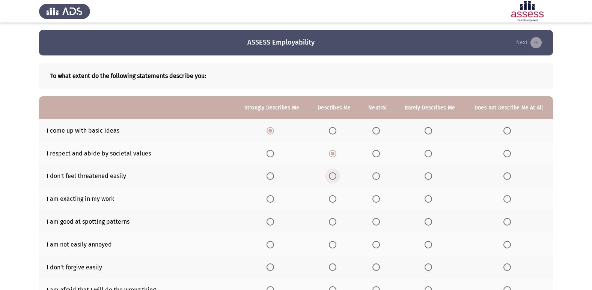
click at [332, 177] on input "Select an option" at bounding box center [333, 177] width 8 height 8
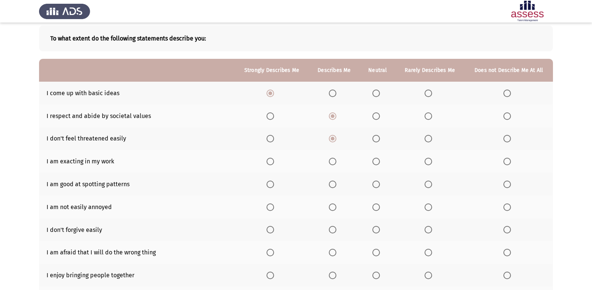
click at [334, 161] on span "Select an option" at bounding box center [333, 162] width 8 height 8
click at [334, 161] on input "Select an option" at bounding box center [333, 162] width 8 height 8
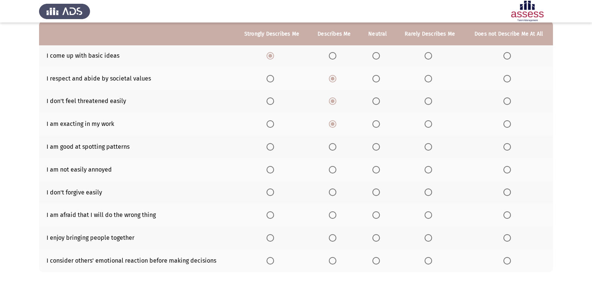
click at [273, 149] on span "Select an option" at bounding box center [270, 147] width 8 height 8
click at [273, 149] on input "Select an option" at bounding box center [270, 147] width 8 height 8
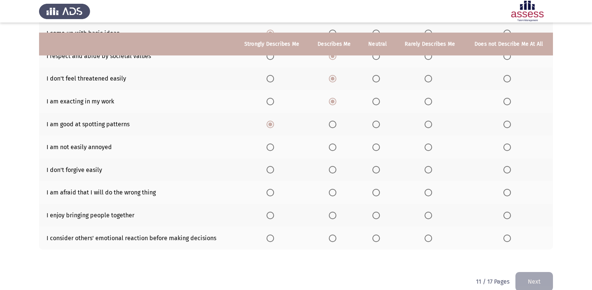
scroll to position [110, 0]
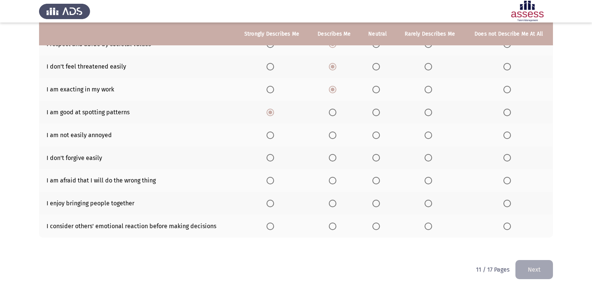
click at [334, 135] on span "Select an option" at bounding box center [333, 136] width 8 height 8
click at [334, 135] on input "Select an option" at bounding box center [333, 136] width 8 height 8
click at [274, 158] on span "Select an option" at bounding box center [270, 158] width 8 height 8
click at [274, 158] on input "Select an option" at bounding box center [270, 158] width 8 height 8
click at [335, 182] on span "Select an option" at bounding box center [333, 181] width 8 height 8
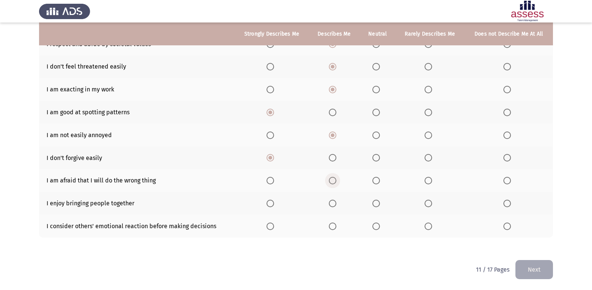
click at [335, 182] on input "Select an option" at bounding box center [333, 181] width 8 height 8
click at [379, 200] on span "Select an option" at bounding box center [376, 204] width 8 height 8
click at [379, 200] on input "Select an option" at bounding box center [376, 204] width 8 height 8
click at [331, 228] on span "Select an option" at bounding box center [333, 227] width 8 height 8
click at [331, 228] on input "Select an option" at bounding box center [333, 227] width 8 height 8
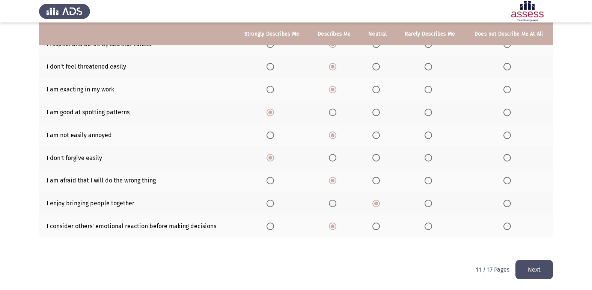
click at [531, 265] on button "Next" at bounding box center [534, 269] width 38 height 19
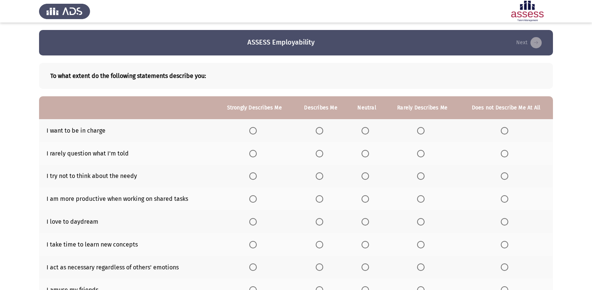
click at [319, 131] on span "Select an option" at bounding box center [319, 131] width 0 height 0
click at [320, 131] on input "Select an option" at bounding box center [320, 131] width 8 height 8
click at [319, 155] on span "Select an option" at bounding box center [320, 154] width 8 height 8
click at [319, 155] on input "Select an option" at bounding box center [320, 154] width 8 height 8
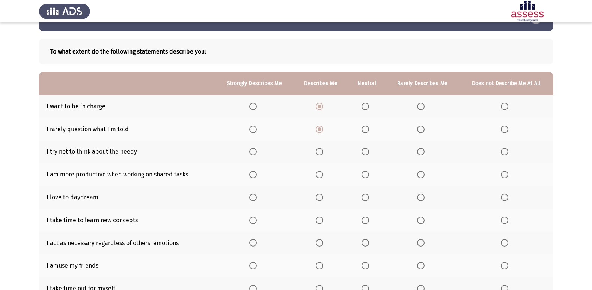
scroll to position [38, 0]
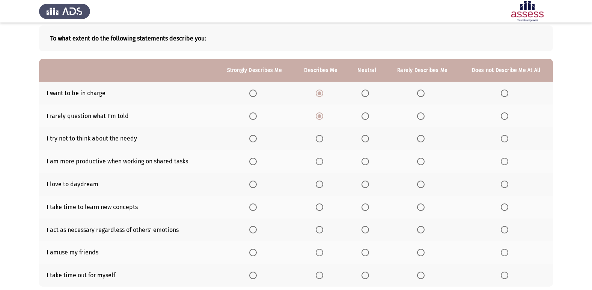
click at [362, 140] on th at bounding box center [367, 139] width 38 height 23
click at [371, 140] on label "Select an option" at bounding box center [366, 139] width 11 height 8
click at [369, 140] on input "Select an option" at bounding box center [365, 139] width 8 height 8
click at [325, 164] on label "Select an option" at bounding box center [321, 162] width 11 height 8
click at [323, 164] on input "Select an option" at bounding box center [320, 162] width 8 height 8
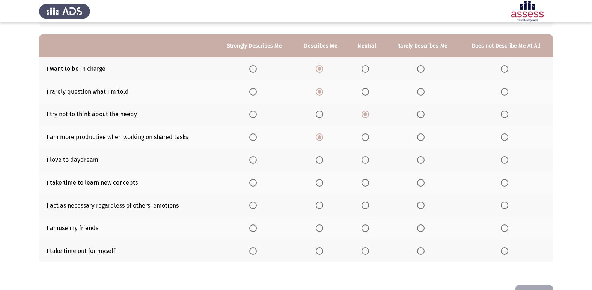
scroll to position [75, 0]
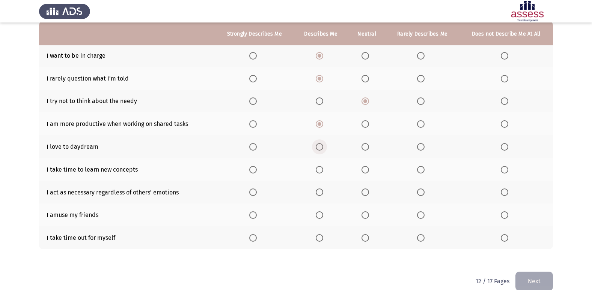
click at [322, 149] on span "Select an option" at bounding box center [320, 147] width 8 height 8
click at [322, 149] on input "Select an option" at bounding box center [320, 147] width 8 height 8
click at [254, 168] on span "Select an option" at bounding box center [253, 170] width 8 height 8
click at [254, 168] on input "Select an option" at bounding box center [253, 170] width 8 height 8
click at [320, 196] on span "Select an option" at bounding box center [320, 193] width 8 height 8
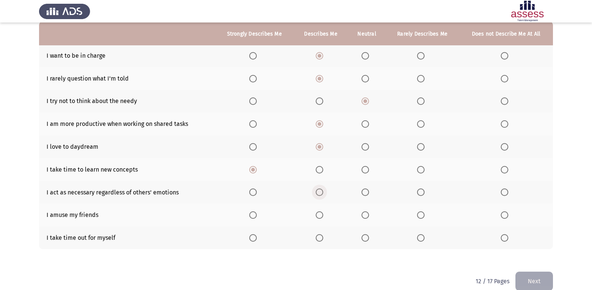
click at [320, 196] on input "Select an option" at bounding box center [320, 193] width 8 height 8
click at [323, 214] on span "Select an option" at bounding box center [320, 216] width 8 height 8
click at [323, 214] on input "Select an option" at bounding box center [320, 216] width 8 height 8
click at [323, 235] on span "Select an option" at bounding box center [320, 239] width 8 height 8
click at [323, 235] on input "Select an option" at bounding box center [320, 239] width 8 height 8
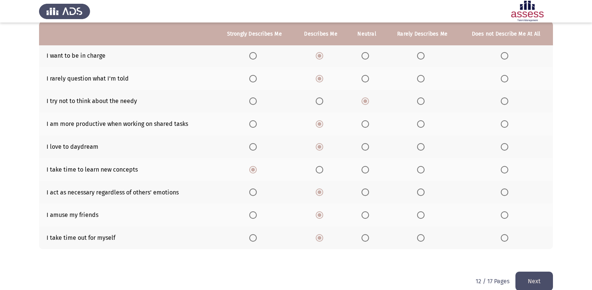
click at [522, 276] on button "Next" at bounding box center [534, 281] width 38 height 19
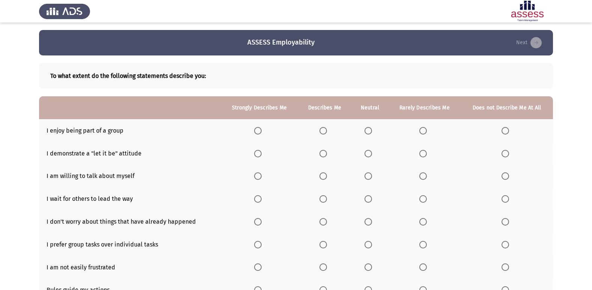
click at [257, 131] on span "Select an option" at bounding box center [258, 131] width 8 height 8
click at [257, 131] on input "Select an option" at bounding box center [258, 131] width 8 height 8
click at [324, 152] on span "Select an option" at bounding box center [323, 154] width 8 height 8
click at [324, 152] on input "Select an option" at bounding box center [323, 154] width 8 height 8
click at [324, 181] on th at bounding box center [324, 176] width 53 height 23
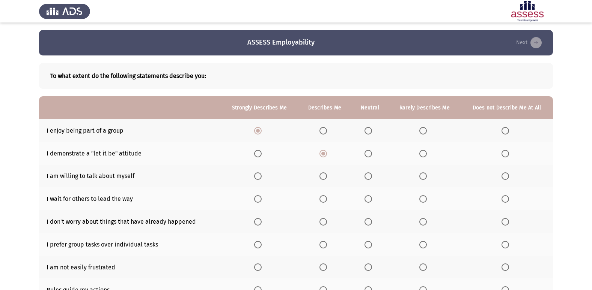
click at [323, 179] on span "Select an option" at bounding box center [323, 177] width 8 height 8
click at [323, 179] on input "Select an option" at bounding box center [323, 177] width 8 height 8
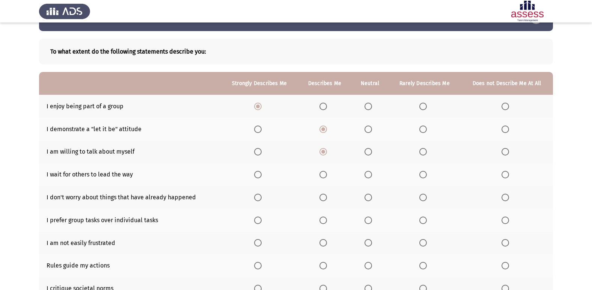
scroll to position [38, 0]
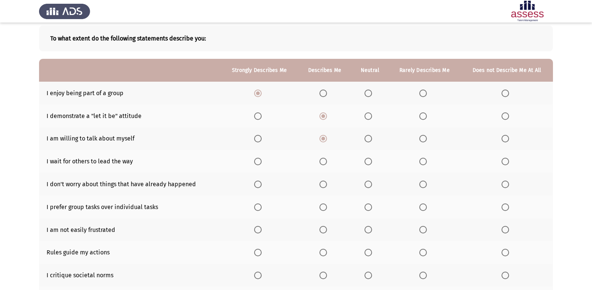
click at [258, 166] on th at bounding box center [259, 161] width 77 height 23
click at [259, 161] on span "Select an option" at bounding box center [258, 162] width 8 height 8
click at [259, 161] on input "Select an option" at bounding box center [258, 162] width 8 height 8
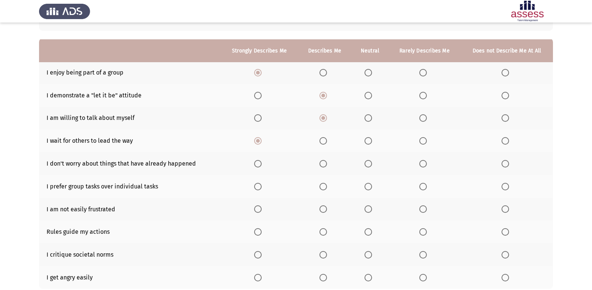
scroll to position [75, 0]
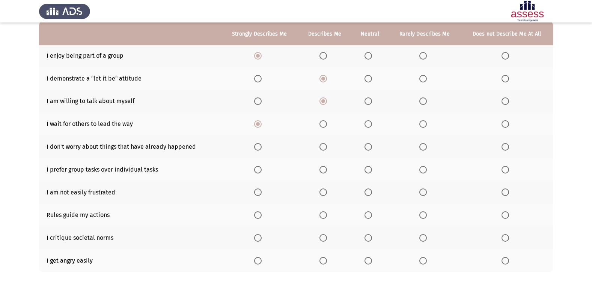
click at [326, 145] on span "Select an option" at bounding box center [323, 147] width 8 height 8
click at [326, 145] on input "Select an option" at bounding box center [323, 147] width 8 height 8
click at [258, 170] on span "Select an option" at bounding box center [258, 170] width 8 height 8
click at [258, 170] on input "Select an option" at bounding box center [258, 170] width 8 height 8
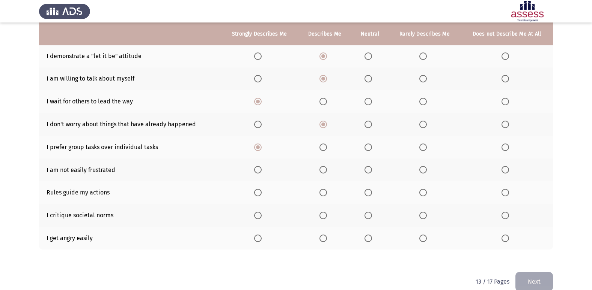
scroll to position [110, 0]
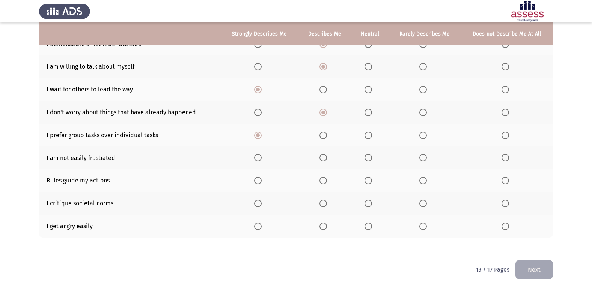
click at [367, 159] on span "Select an option" at bounding box center [368, 158] width 8 height 8
click at [367, 159] on input "Select an option" at bounding box center [368, 158] width 8 height 8
click at [324, 178] on span "Select an option" at bounding box center [323, 181] width 8 height 8
click at [324, 178] on input "Select an option" at bounding box center [323, 181] width 8 height 8
click at [326, 201] on span "Select an option" at bounding box center [323, 204] width 8 height 8
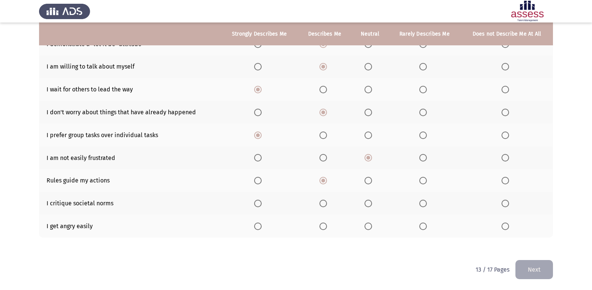
click at [326, 201] on input "Select an option" at bounding box center [323, 204] width 8 height 8
click at [505, 223] on span "Select an option" at bounding box center [505, 227] width 8 height 8
click at [505, 223] on input "Select an option" at bounding box center [505, 227] width 8 height 8
click at [531, 270] on button "Next" at bounding box center [534, 269] width 38 height 19
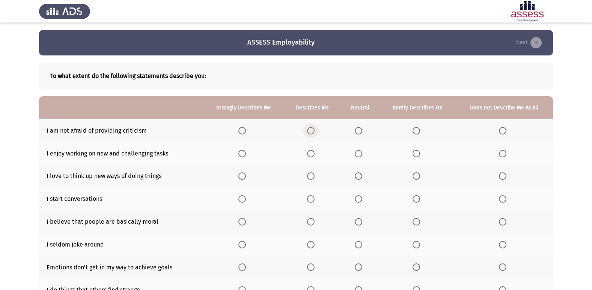
click at [311, 130] on span "Select an option" at bounding box center [311, 131] width 8 height 8
click at [311, 130] on input "Select an option" at bounding box center [311, 131] width 8 height 8
click at [312, 152] on span "Select an option" at bounding box center [311, 154] width 8 height 8
click at [312, 152] on input "Select an option" at bounding box center [311, 154] width 8 height 8
click at [244, 155] on span "Select an option" at bounding box center [242, 154] width 8 height 8
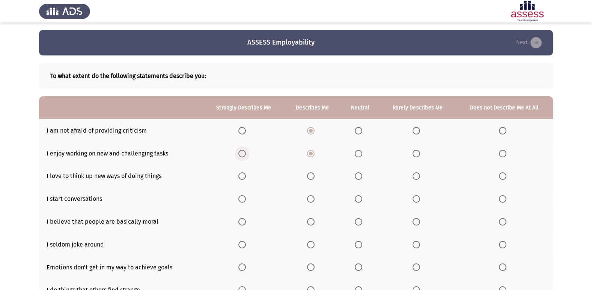
click at [244, 155] on input "Select an option" at bounding box center [242, 154] width 8 height 8
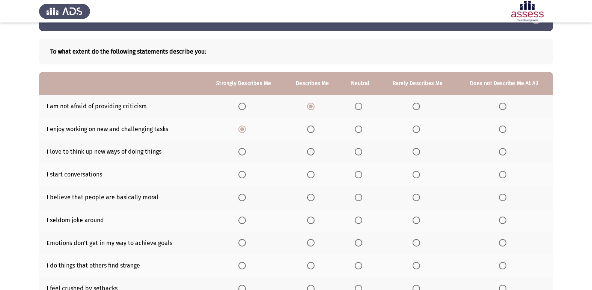
scroll to position [38, 0]
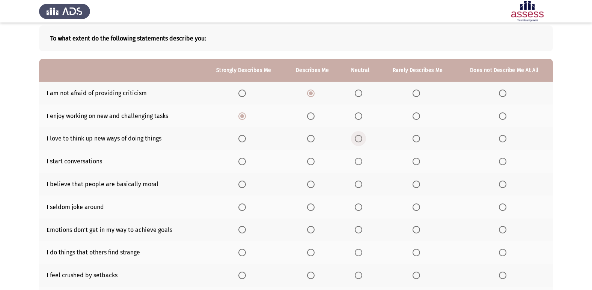
click at [356, 140] on span "Select an option" at bounding box center [359, 139] width 8 height 8
click at [356, 140] on input "Select an option" at bounding box center [359, 139] width 8 height 8
click at [309, 165] on span "Select an option" at bounding box center [311, 162] width 8 height 8
click at [309, 165] on input "Select an option" at bounding box center [311, 162] width 8 height 8
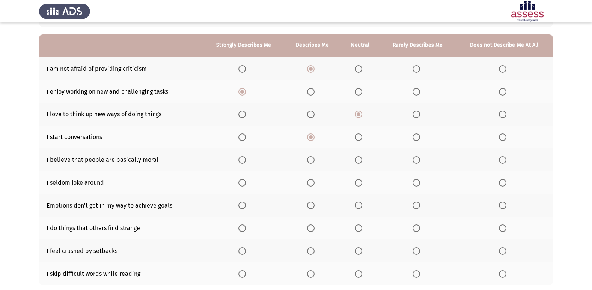
scroll to position [75, 0]
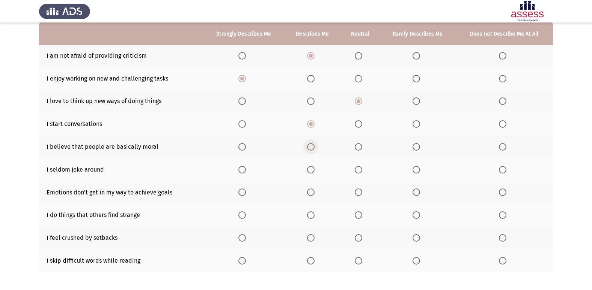
click at [312, 144] on span "Select an option" at bounding box center [311, 147] width 8 height 8
click at [312, 144] on input "Select an option" at bounding box center [311, 147] width 8 height 8
click at [362, 170] on span "Select an option" at bounding box center [359, 170] width 8 height 8
click at [362, 170] on input "Select an option" at bounding box center [359, 170] width 8 height 8
click at [313, 189] on span "Select an option" at bounding box center [311, 193] width 8 height 8
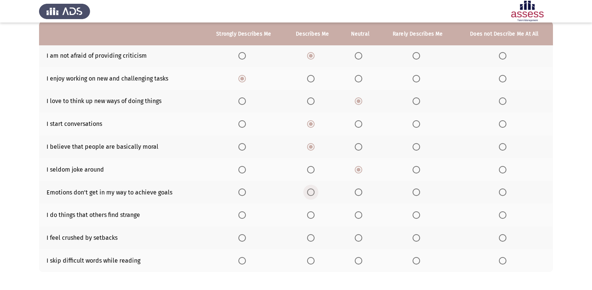
click at [313, 189] on input "Select an option" at bounding box center [311, 193] width 8 height 8
click at [308, 216] on span "Select an option" at bounding box center [311, 216] width 8 height 8
click at [308, 216] on input "Select an option" at bounding box center [311, 216] width 8 height 8
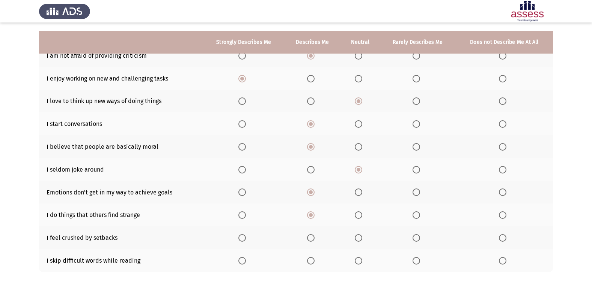
scroll to position [110, 0]
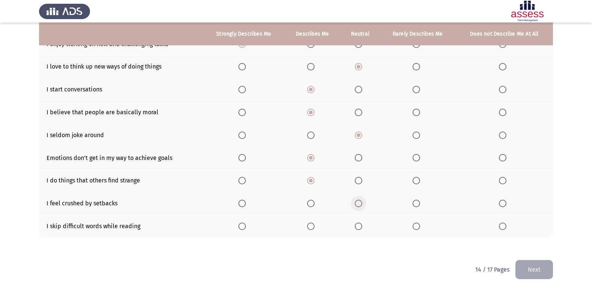
click at [359, 203] on span "Select an option" at bounding box center [359, 204] width 8 height 8
click at [359, 203] on input "Select an option" at bounding box center [359, 204] width 8 height 8
click at [311, 227] on span "Select an option" at bounding box center [311, 227] width 8 height 8
click at [311, 227] on input "Select an option" at bounding box center [311, 227] width 8 height 8
click at [522, 267] on button "Next" at bounding box center [534, 269] width 38 height 19
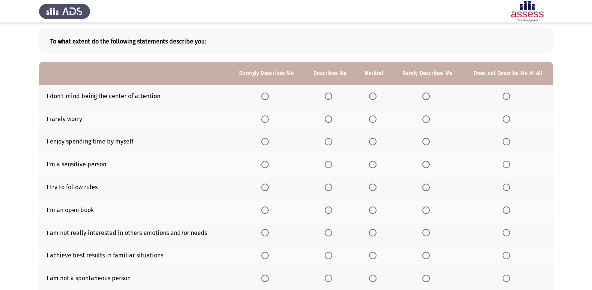
scroll to position [0, 0]
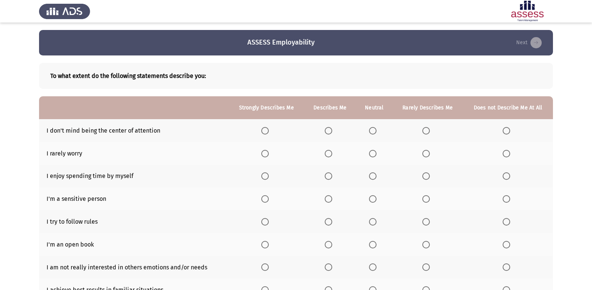
click at [269, 129] on span "Select an option" at bounding box center [265, 131] width 8 height 8
click at [269, 129] on input "Select an option" at bounding box center [265, 131] width 8 height 8
click at [375, 156] on span "Select an option" at bounding box center [373, 154] width 8 height 8
click at [375, 156] on input "Select an option" at bounding box center [373, 154] width 8 height 8
click at [376, 176] on span "Select an option" at bounding box center [373, 177] width 8 height 8
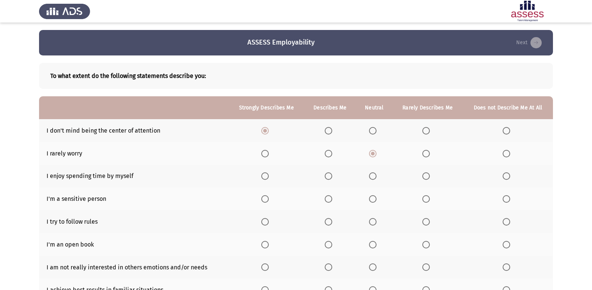
click at [376, 176] on input "Select an option" at bounding box center [373, 177] width 8 height 8
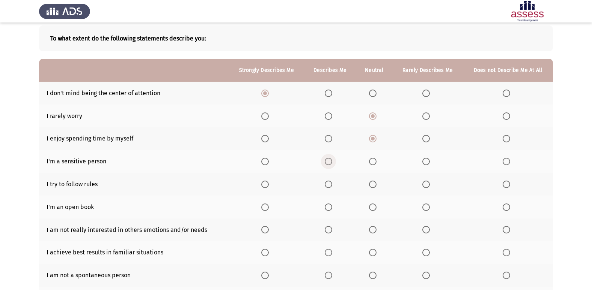
click at [332, 160] on span "Select an option" at bounding box center [329, 162] width 8 height 8
click at [332, 160] on input "Select an option" at bounding box center [329, 162] width 8 height 8
click at [326, 188] on span "Select an option" at bounding box center [329, 185] width 8 height 8
click at [326, 188] on input "Select an option" at bounding box center [329, 185] width 8 height 8
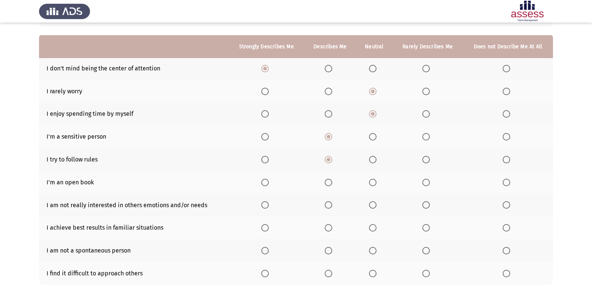
scroll to position [75, 0]
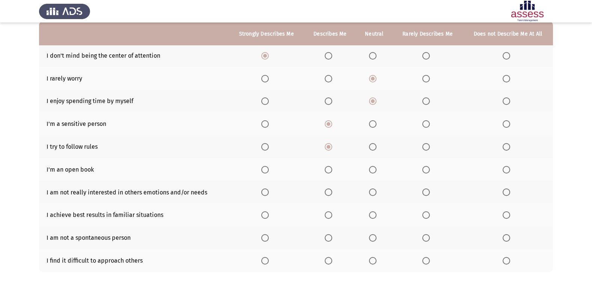
click at [326, 173] on span "Select an option" at bounding box center [329, 170] width 8 height 8
click at [326, 173] on input "Select an option" at bounding box center [329, 170] width 8 height 8
click at [265, 194] on span "Select an option" at bounding box center [265, 193] width 8 height 8
click at [265, 194] on input "Select an option" at bounding box center [265, 193] width 8 height 8
click at [371, 193] on span "Select an option" at bounding box center [373, 193] width 8 height 8
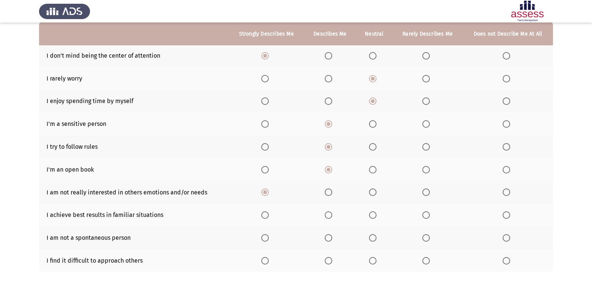
click at [371, 193] on input "Select an option" at bounding box center [373, 193] width 8 height 8
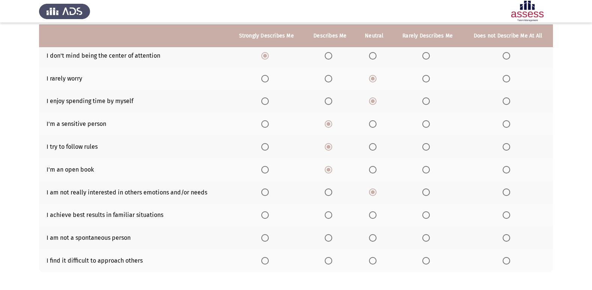
scroll to position [110, 0]
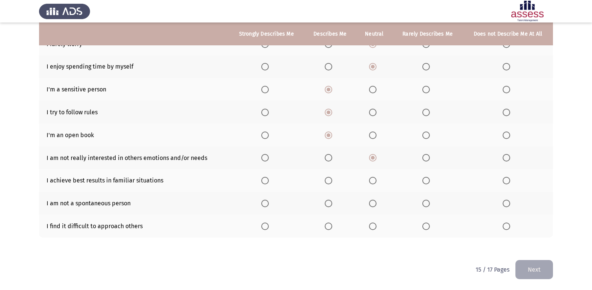
click at [329, 181] on span "Select an option" at bounding box center [329, 181] width 8 height 8
click at [329, 181] on input "Select an option" at bounding box center [329, 181] width 8 height 8
click at [330, 201] on span "Select an option" at bounding box center [329, 204] width 8 height 8
click at [330, 201] on input "Select an option" at bounding box center [329, 204] width 8 height 8
click at [329, 229] on span "Select an option" at bounding box center [329, 227] width 8 height 8
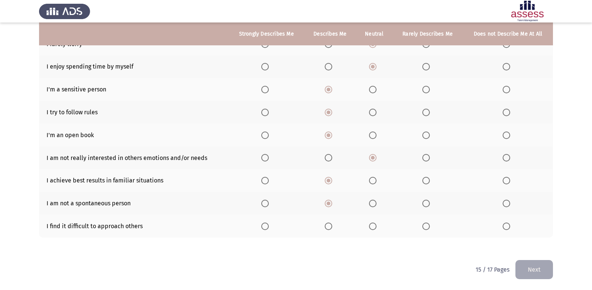
click at [329, 229] on input "Select an option" at bounding box center [329, 227] width 8 height 8
click at [526, 266] on button "Next" at bounding box center [534, 269] width 38 height 19
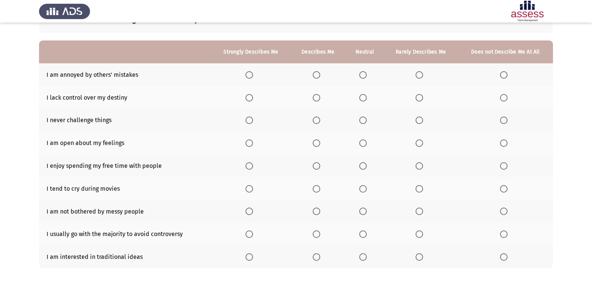
scroll to position [38, 0]
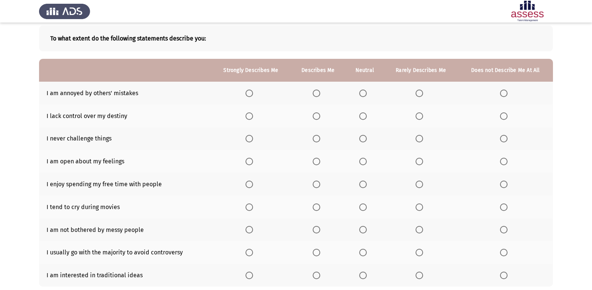
click at [320, 96] on span "Select an option" at bounding box center [317, 94] width 8 height 8
click at [320, 96] on input "Select an option" at bounding box center [317, 94] width 8 height 8
click at [318, 119] on span "Select an option" at bounding box center [317, 117] width 8 height 8
click at [318, 119] on input "Select an option" at bounding box center [317, 117] width 8 height 8
click at [362, 116] on span "Select an option" at bounding box center [363, 117] width 8 height 8
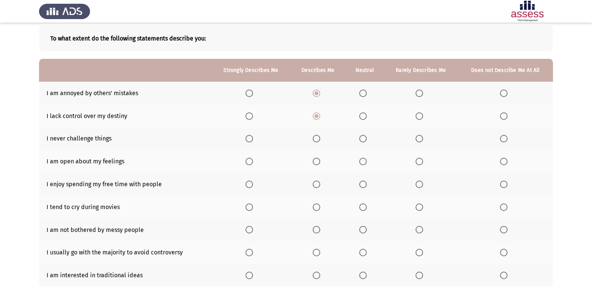
click at [362, 116] on input "Select an option" at bounding box center [363, 117] width 8 height 8
click at [300, 143] on th at bounding box center [317, 139] width 55 height 23
click at [299, 139] on th at bounding box center [317, 139] width 55 height 23
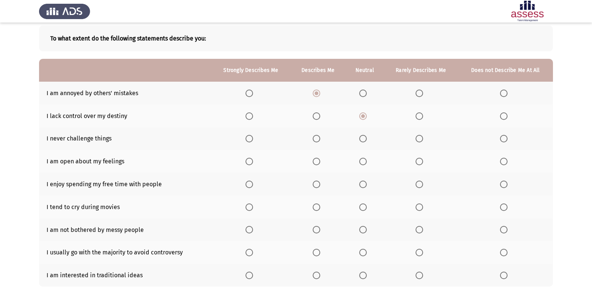
click at [299, 139] on th at bounding box center [317, 139] width 55 height 23
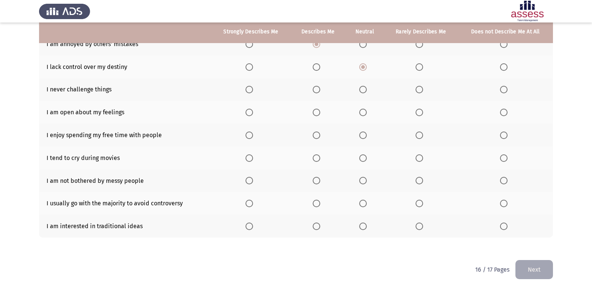
scroll to position [49, 0]
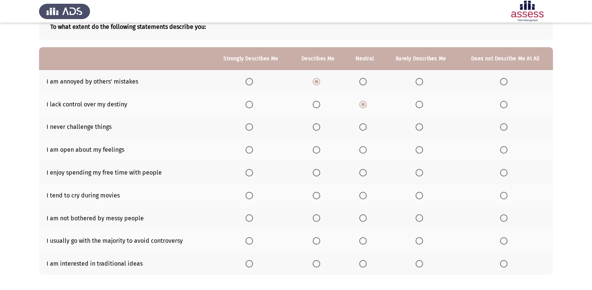
click at [320, 128] on span "Select an option" at bounding box center [317, 127] width 8 height 8
click at [320, 128] on input "Select an option" at bounding box center [317, 127] width 8 height 8
click at [320, 151] on span "Select an option" at bounding box center [317, 150] width 8 height 8
click at [320, 151] on input "Select an option" at bounding box center [317, 150] width 8 height 8
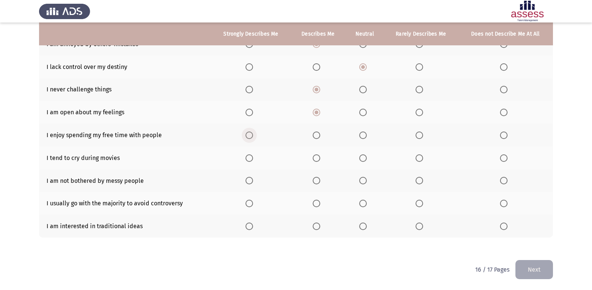
click at [251, 135] on span "Select an option" at bounding box center [249, 136] width 8 height 8
click at [251, 135] on input "Select an option" at bounding box center [249, 136] width 8 height 8
click at [316, 158] on span "Select an option" at bounding box center [317, 159] width 8 height 8
click at [316, 158] on input "Select an option" at bounding box center [317, 159] width 8 height 8
click at [317, 180] on span "Select an option" at bounding box center [317, 181] width 8 height 8
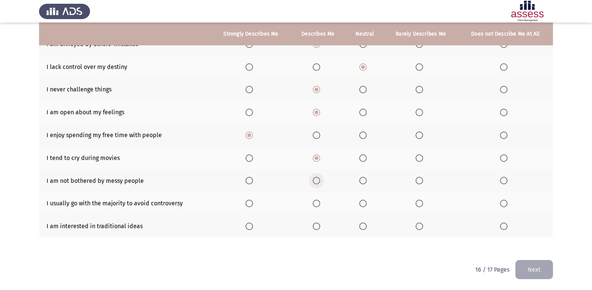
click at [317, 180] on input "Select an option" at bounding box center [317, 181] width 8 height 8
click at [318, 203] on span "Select an option" at bounding box center [317, 204] width 8 height 8
click at [318, 203] on input "Select an option" at bounding box center [317, 204] width 8 height 8
click at [316, 228] on span "Select an option" at bounding box center [317, 227] width 8 height 8
click at [316, 228] on input "Select an option" at bounding box center [317, 227] width 8 height 8
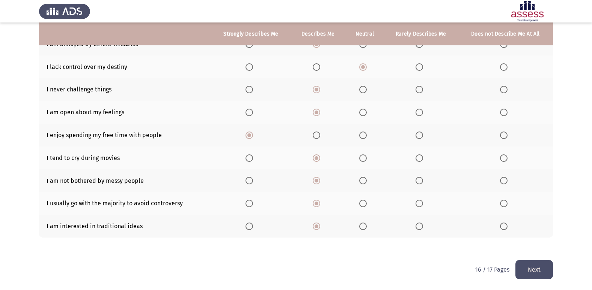
click at [527, 266] on button "Next" at bounding box center [534, 269] width 38 height 19
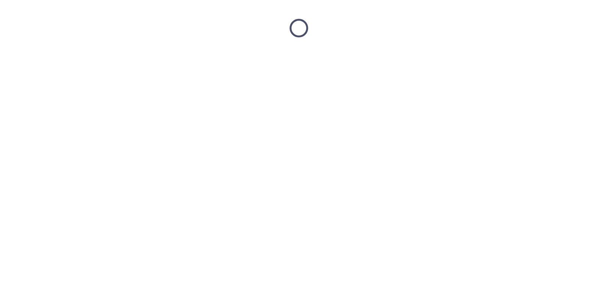
scroll to position [0, 0]
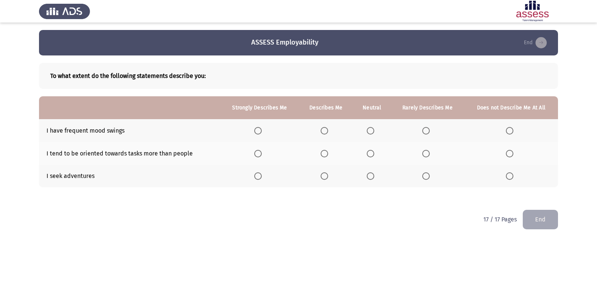
click at [324, 130] on span "Select an option" at bounding box center [325, 131] width 8 height 8
click at [324, 130] on input "Select an option" at bounding box center [325, 131] width 8 height 8
click at [261, 154] on span "Select an option" at bounding box center [258, 154] width 8 height 8
click at [261, 154] on input "Select an option" at bounding box center [258, 154] width 8 height 8
click at [327, 174] on span "Select an option" at bounding box center [325, 177] width 8 height 8
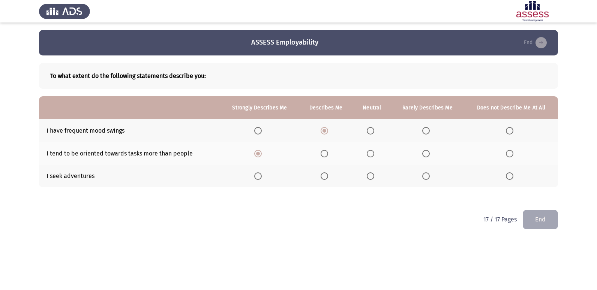
click at [327, 174] on input "Select an option" at bounding box center [325, 177] width 8 height 8
click at [546, 213] on button "End" at bounding box center [540, 219] width 35 height 19
